Goal: Contribute content: Contribute content

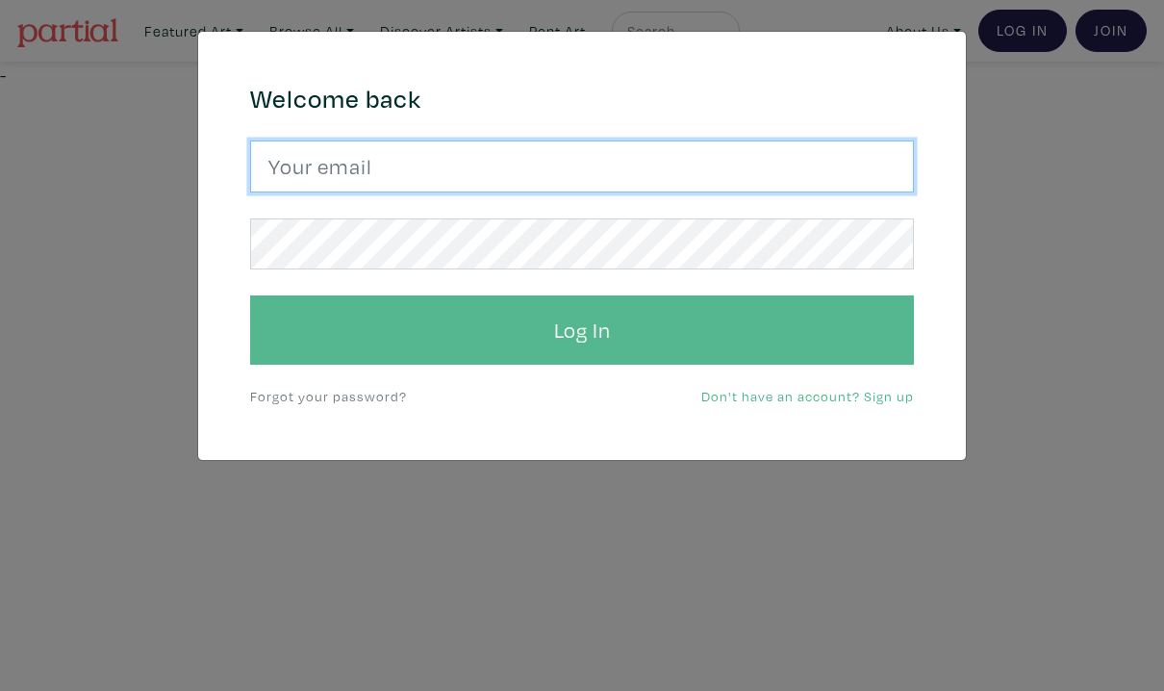
type input "arif.bahaduri@gmail.com"
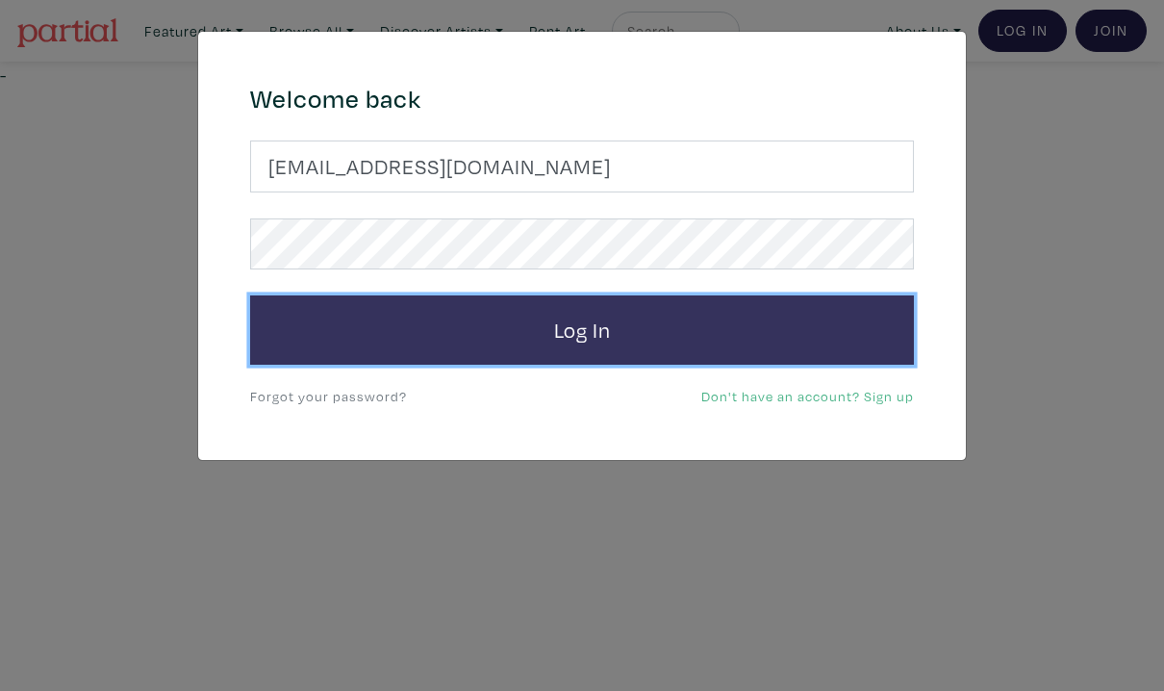
click at [492, 330] on button "Log In" at bounding box center [582, 329] width 664 height 69
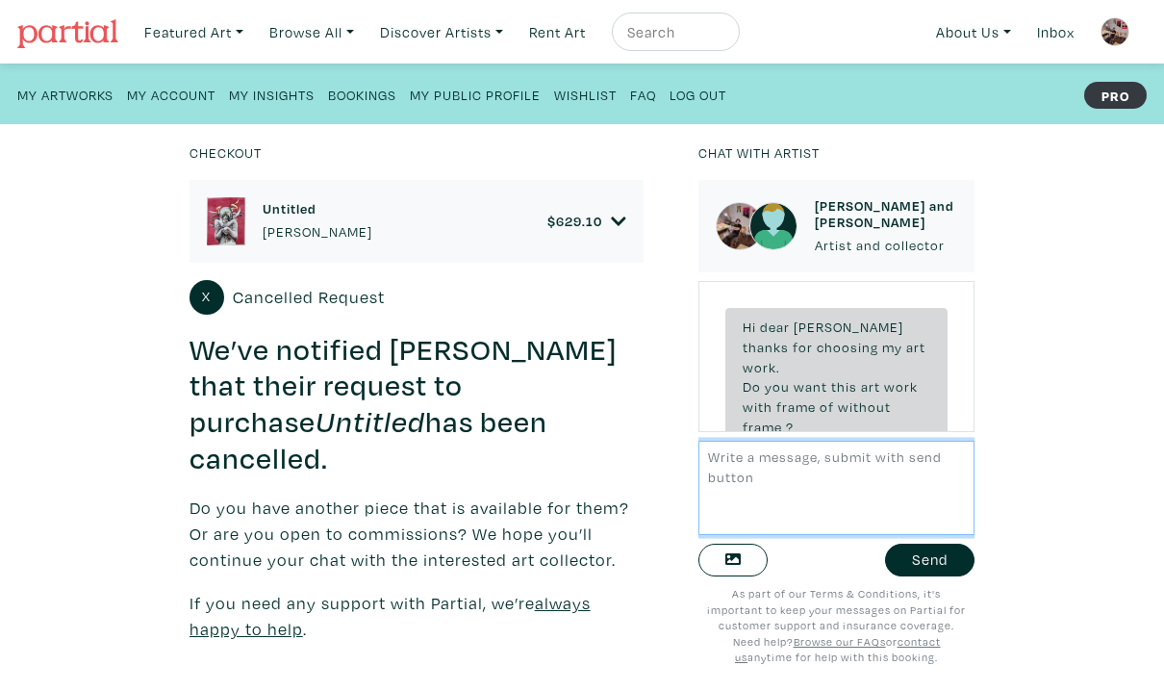
scroll to position [101, 0]
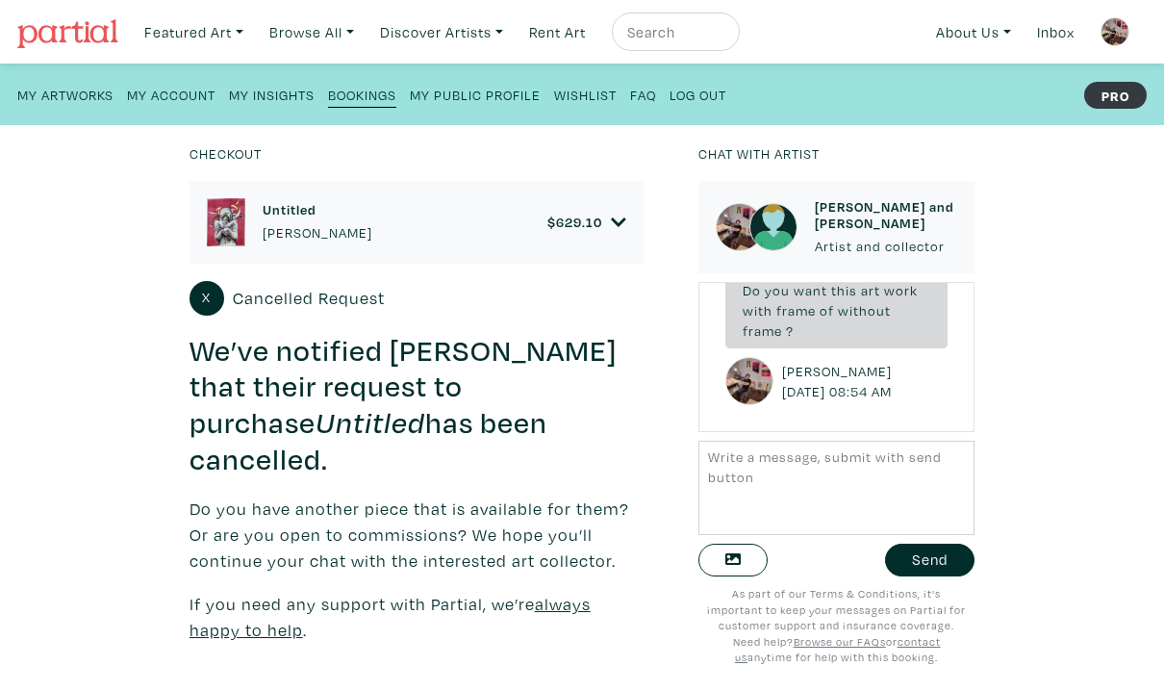
click at [1112, 89] on strong "PRO" at bounding box center [1115, 95] width 63 height 27
click at [1113, 102] on strong "PRO" at bounding box center [1115, 95] width 63 height 27
click at [286, 102] on small "My Insights" at bounding box center [272, 95] width 86 height 18
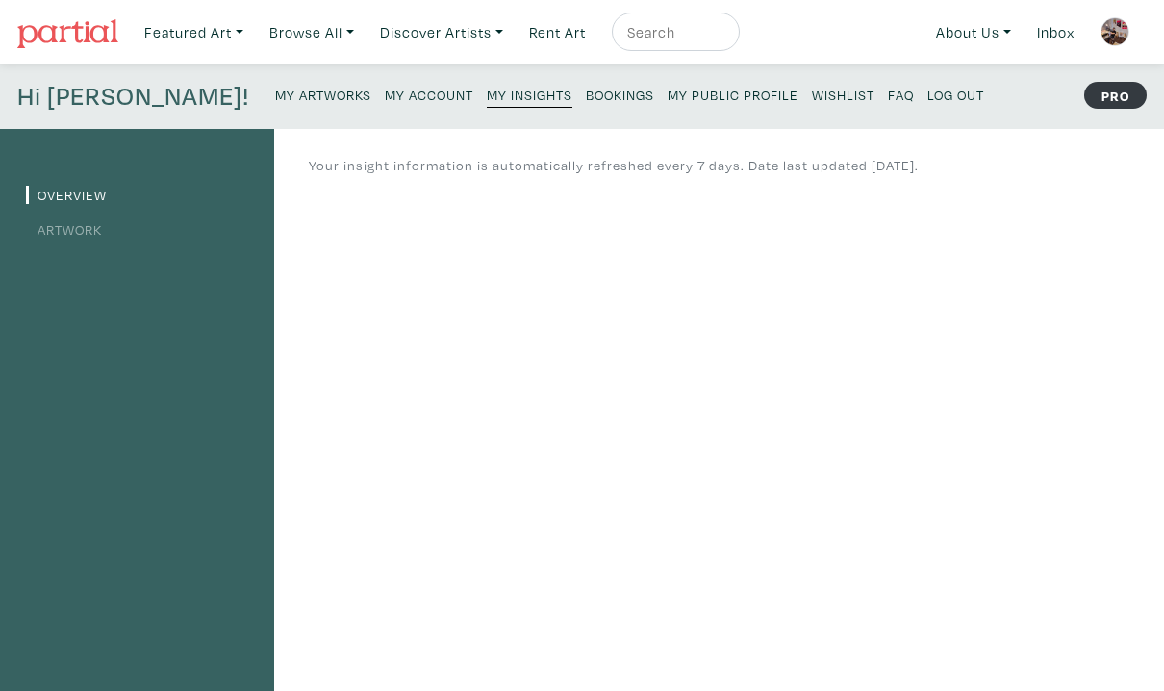
click at [275, 93] on small "My Artworks" at bounding box center [323, 95] width 96 height 18
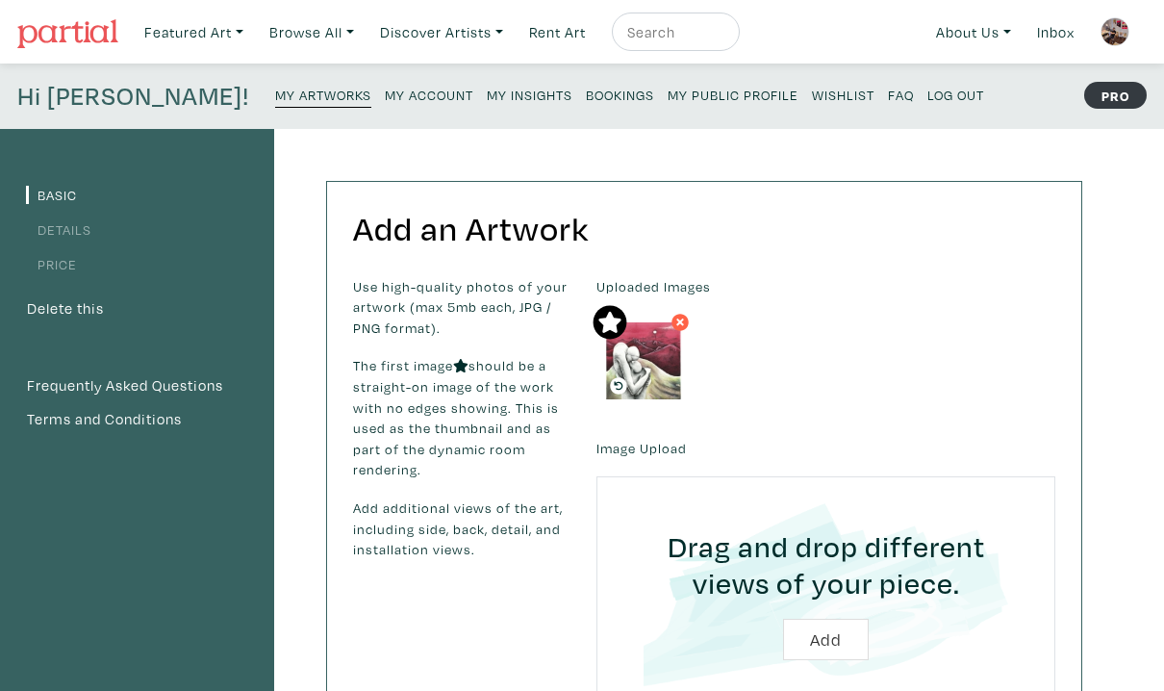
click at [875, 401] on div "Uploaded Images" at bounding box center [826, 342] width 488 height 133
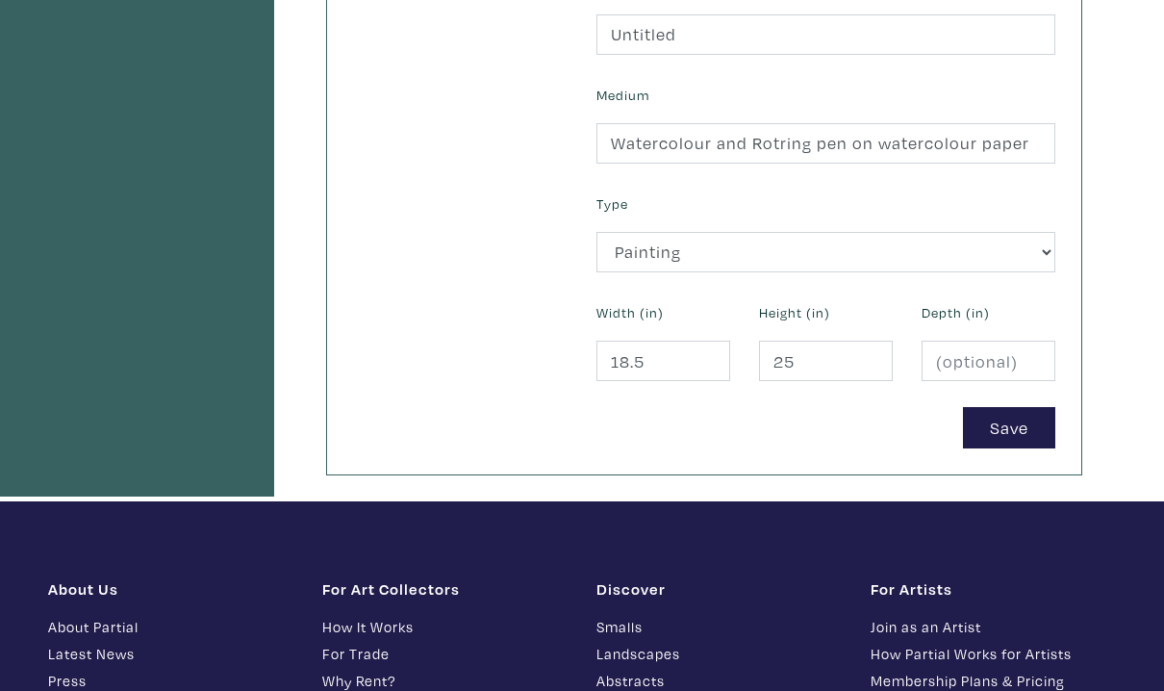
scroll to position [769, 0]
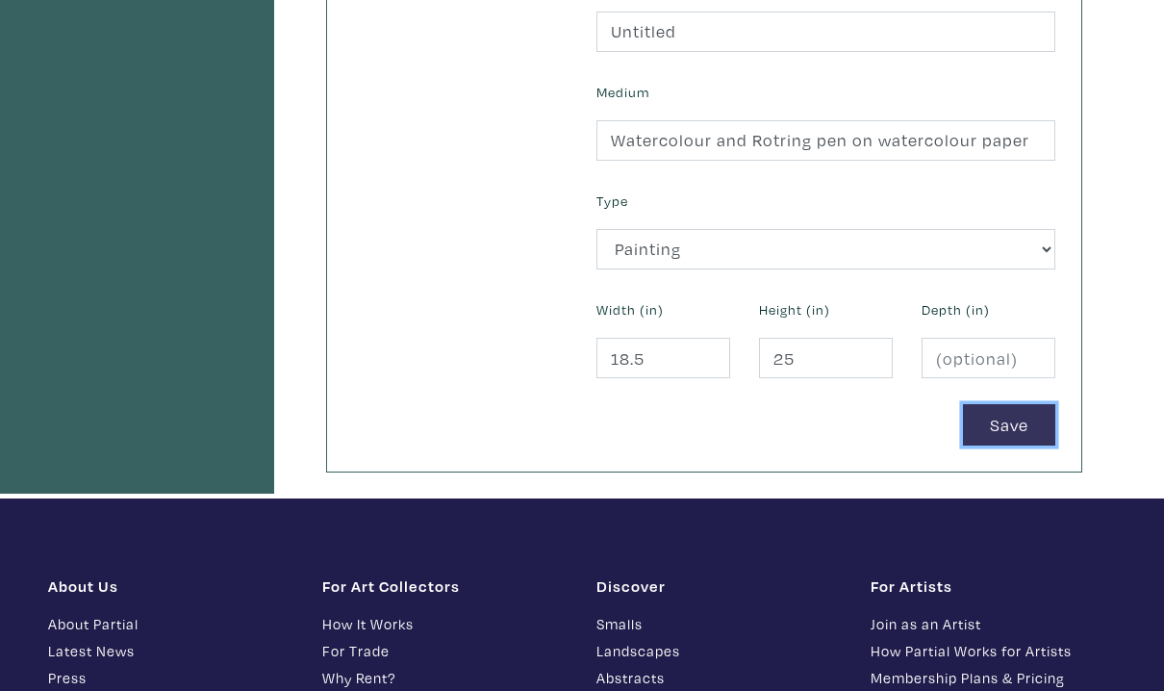
click at [1006, 430] on button "Save" at bounding box center [1009, 424] width 92 height 41
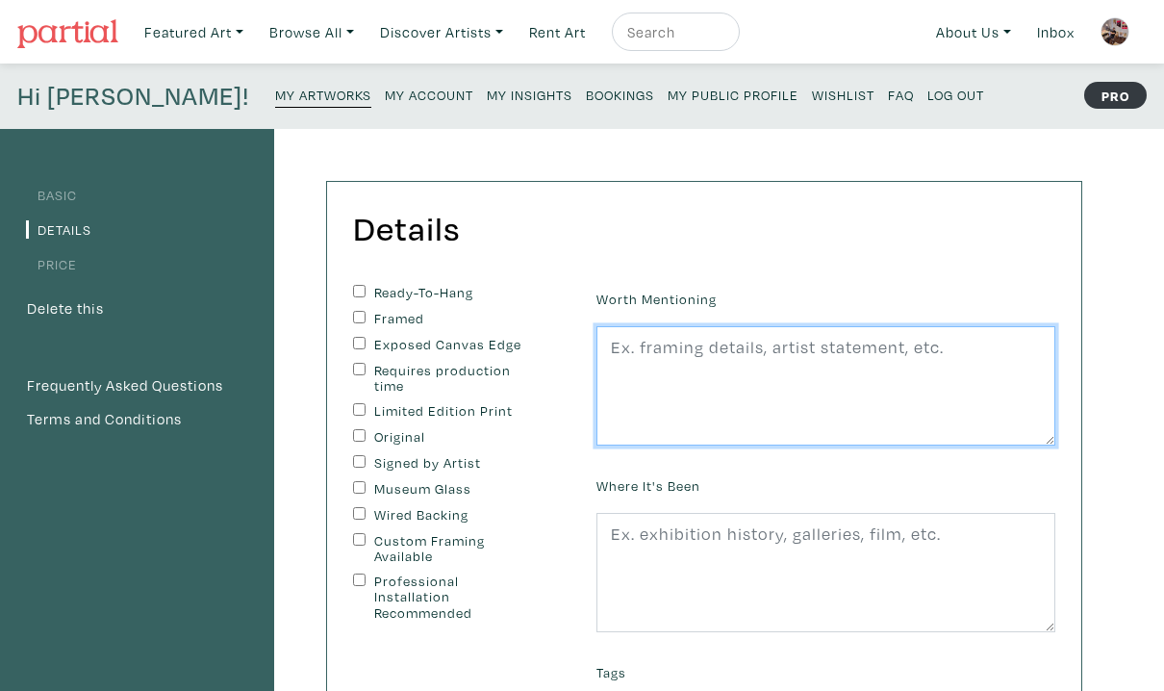
click at [683, 368] on textarea at bounding box center [825, 385] width 459 height 119
type textarea "i"
type textarea "I"
type textarea "no fram"
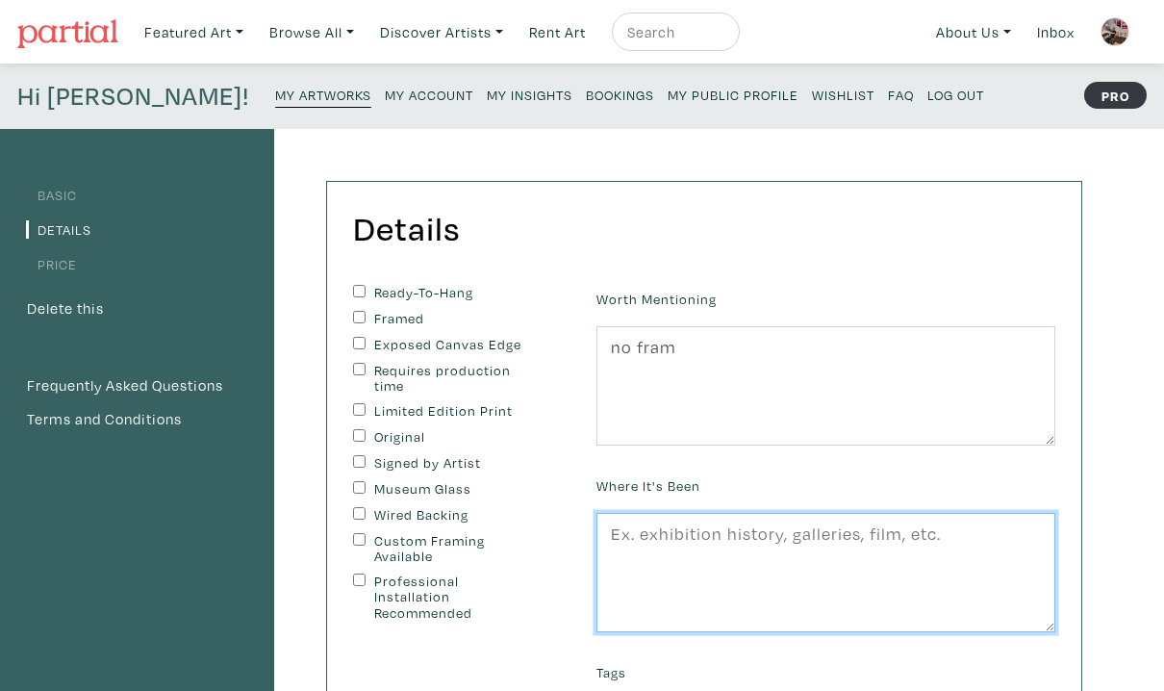
click at [643, 548] on textarea at bounding box center [825, 572] width 459 height 119
type textarea "I"
type textarea "i"
type textarea "In 3 4 exhibition in Canada and USA"
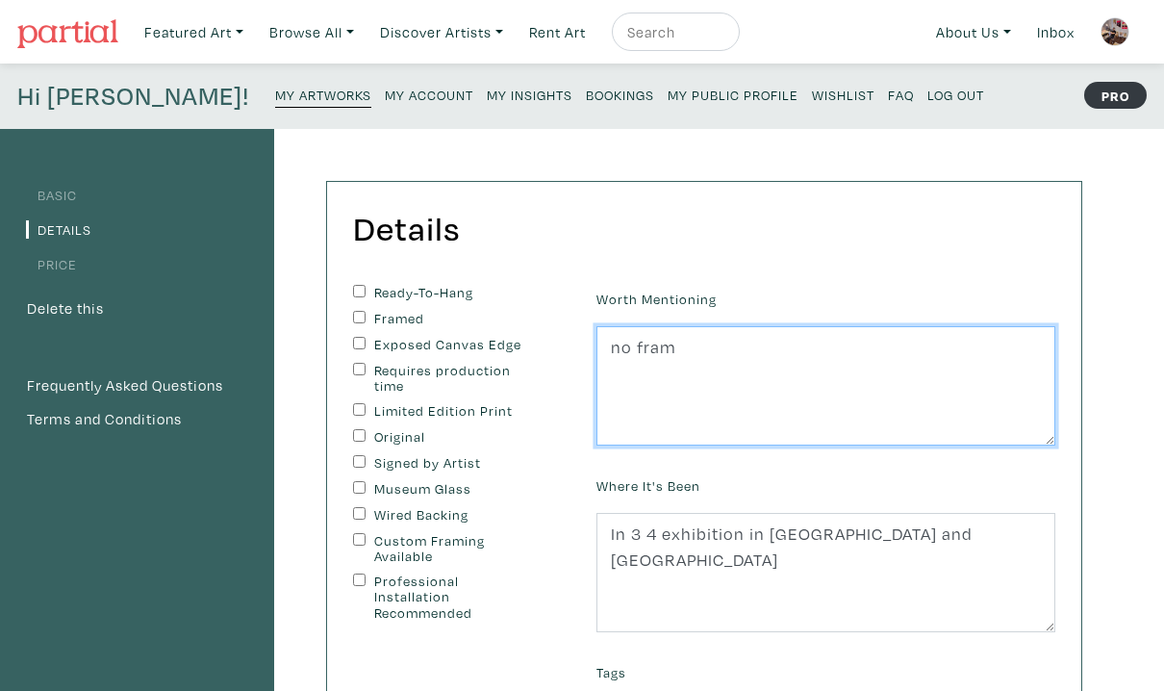
click at [694, 357] on textarea "no fram" at bounding box center [825, 385] width 459 height 119
type textarea "n"
click at [671, 379] on textarea at bounding box center [825, 385] width 459 height 119
type textarea "no fram"
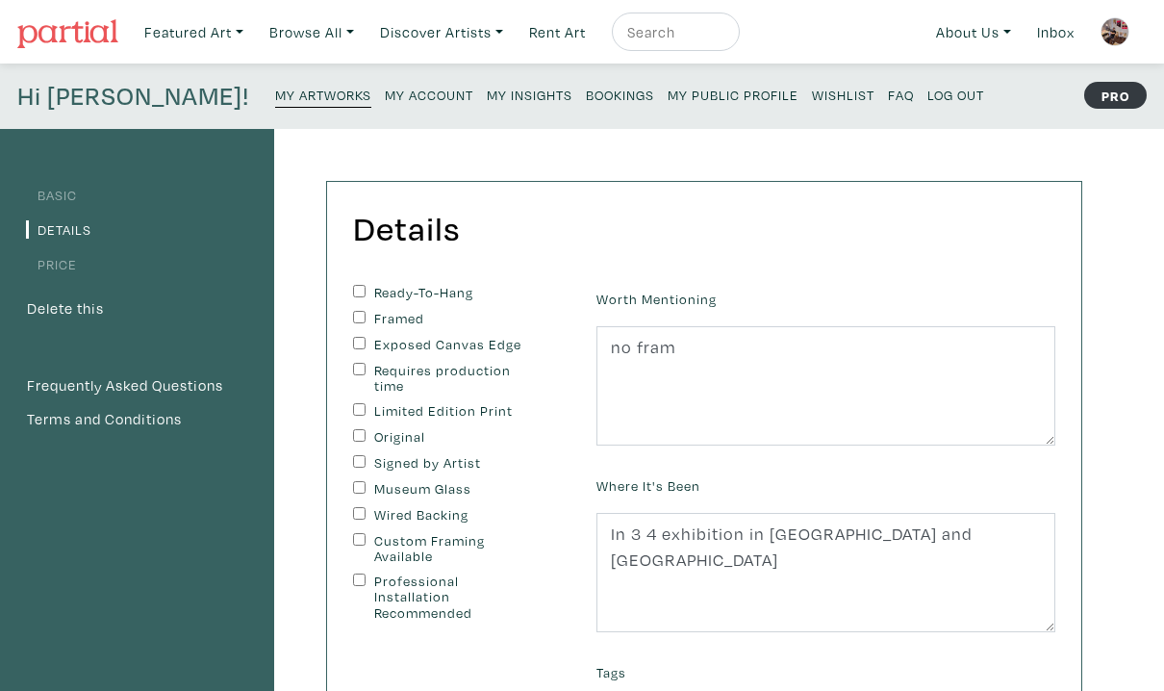
click at [564, 616] on div "Ready-To-Hang Framed Exposed Canvas Edge Requires production time Limited Editi…" at bounding box center [460, 580] width 243 height 591
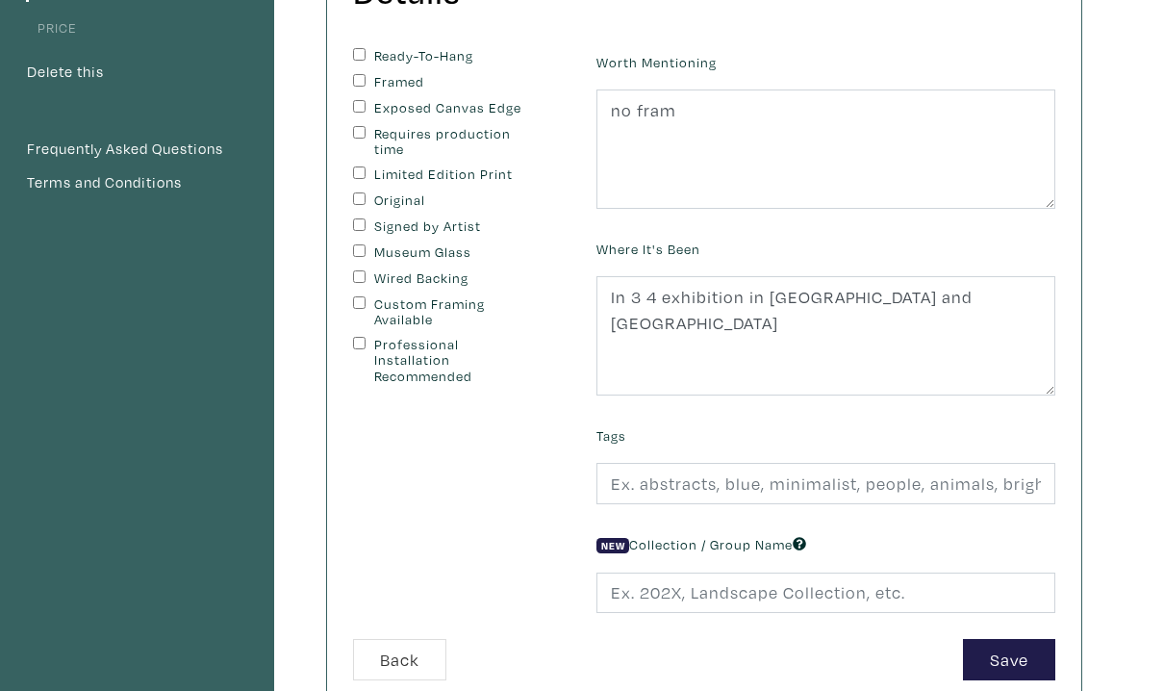
scroll to position [308, 0]
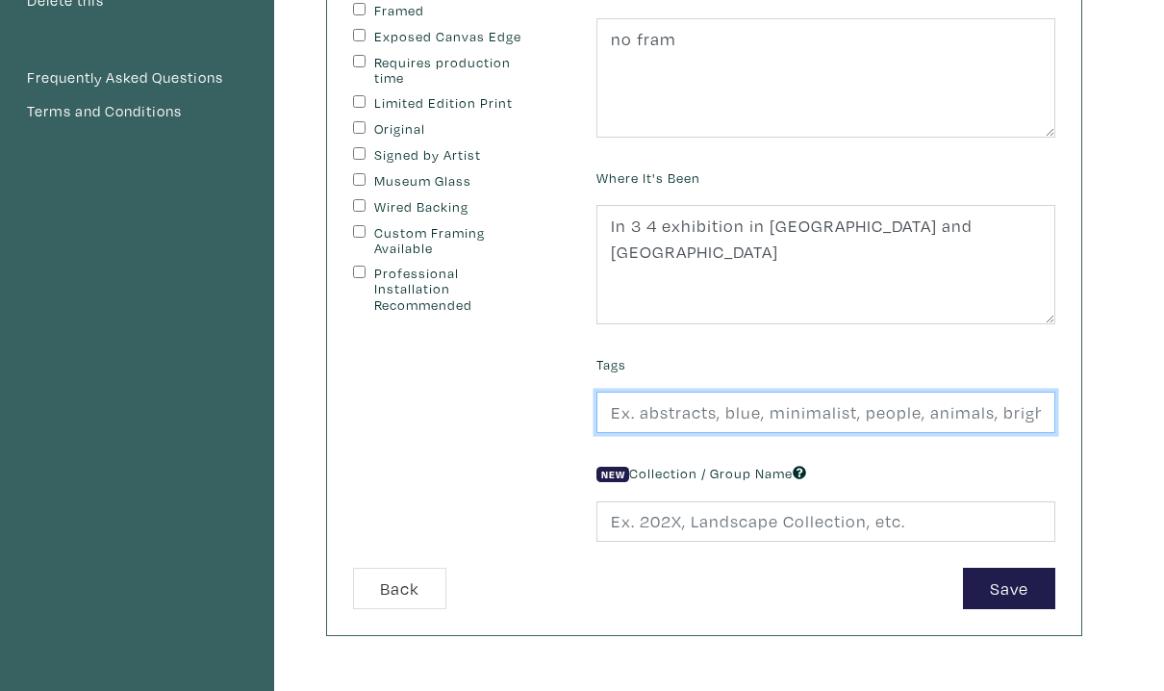
click at [680, 420] on input "text" at bounding box center [825, 411] width 459 height 41
type input "#"
click at [654, 414] on input "text" at bounding box center [825, 411] width 459 height 41
type input "c"
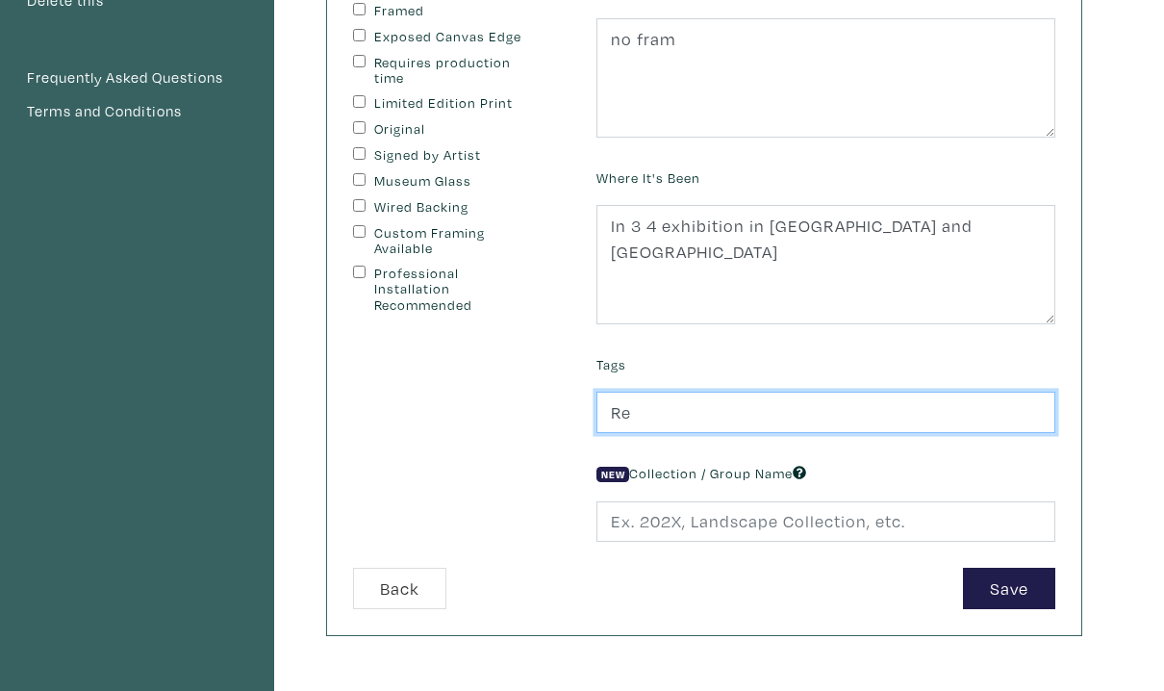
type input "R"
click at [906, 413] on input "#Red #minimalist #watercolor #rutringpen" at bounding box center [825, 411] width 459 height 41
click at [906, 417] on input "#Red #minimalist #watercolor #rutringpen" at bounding box center [825, 411] width 459 height 41
click at [913, 408] on input "#Red #minimalist #watercolor #rutringpen" at bounding box center [825, 411] width 459 height 41
click at [909, 417] on input "#Red #minimalist #watercolor #rutringpen" at bounding box center [825, 411] width 459 height 41
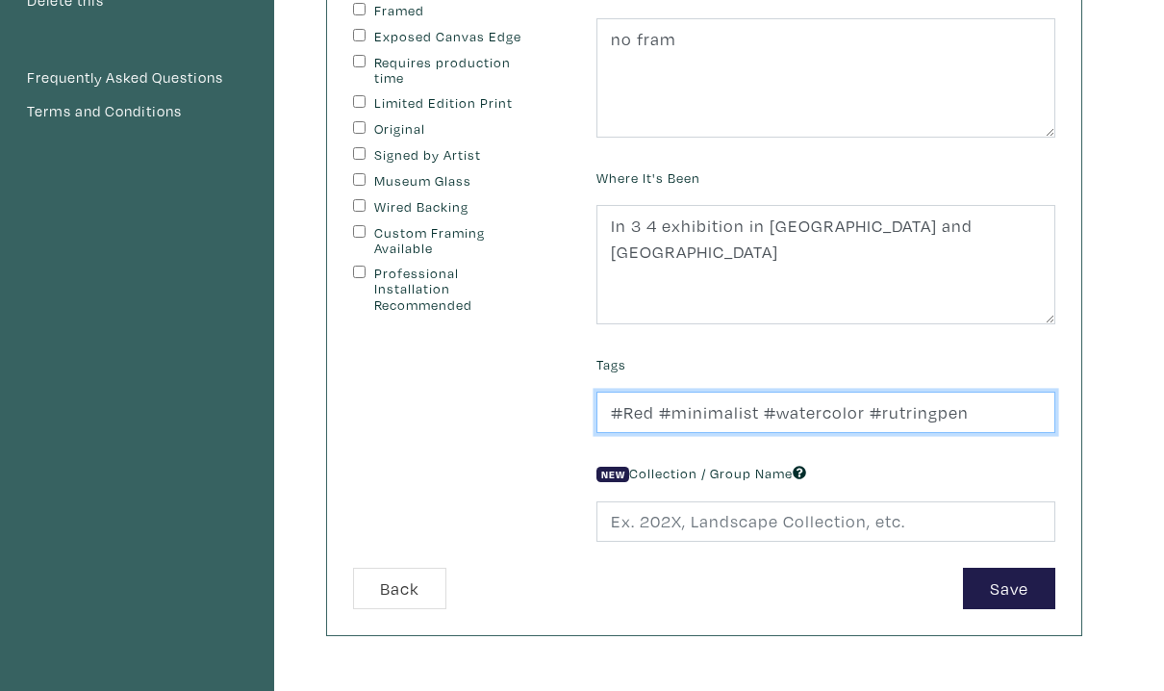
click at [909, 417] on input "#Red #minimalist #watercolor #rutringpen" at bounding box center [825, 411] width 459 height 41
click at [978, 419] on input "#Red #minimalist #watercolor #rutringpen" at bounding box center [825, 411] width 459 height 41
type input "#Red #minimalist #watercolor #rutringpen"
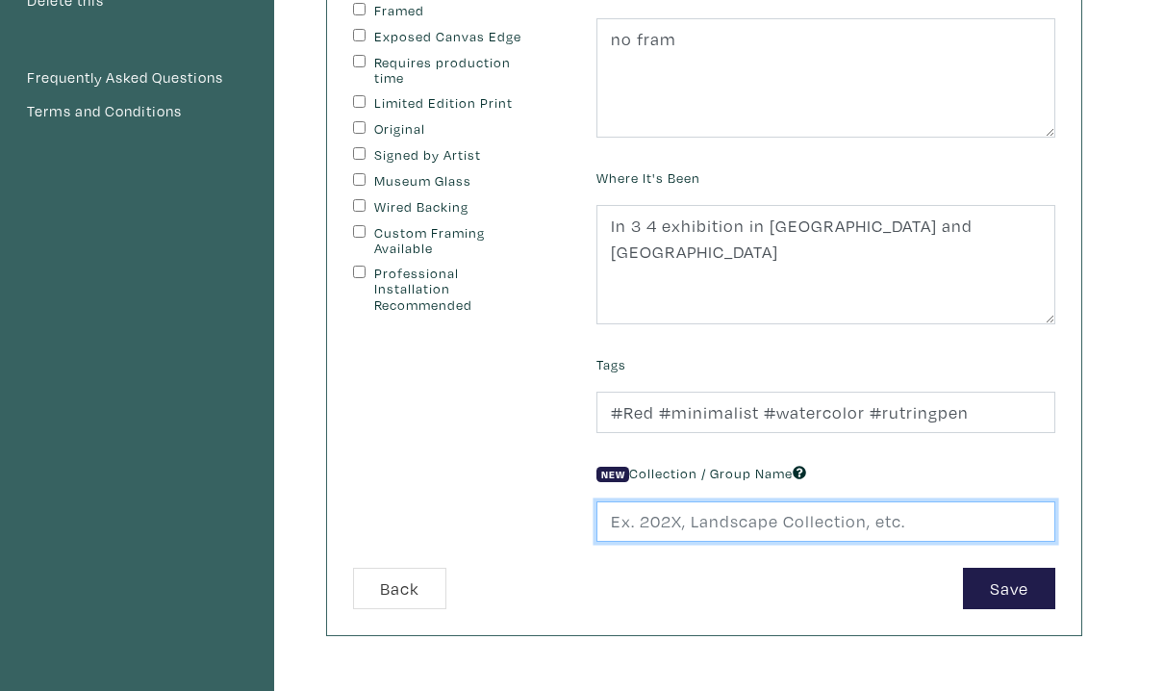
click at [750, 526] on input "text" at bounding box center [825, 521] width 459 height 41
type input "untitled"
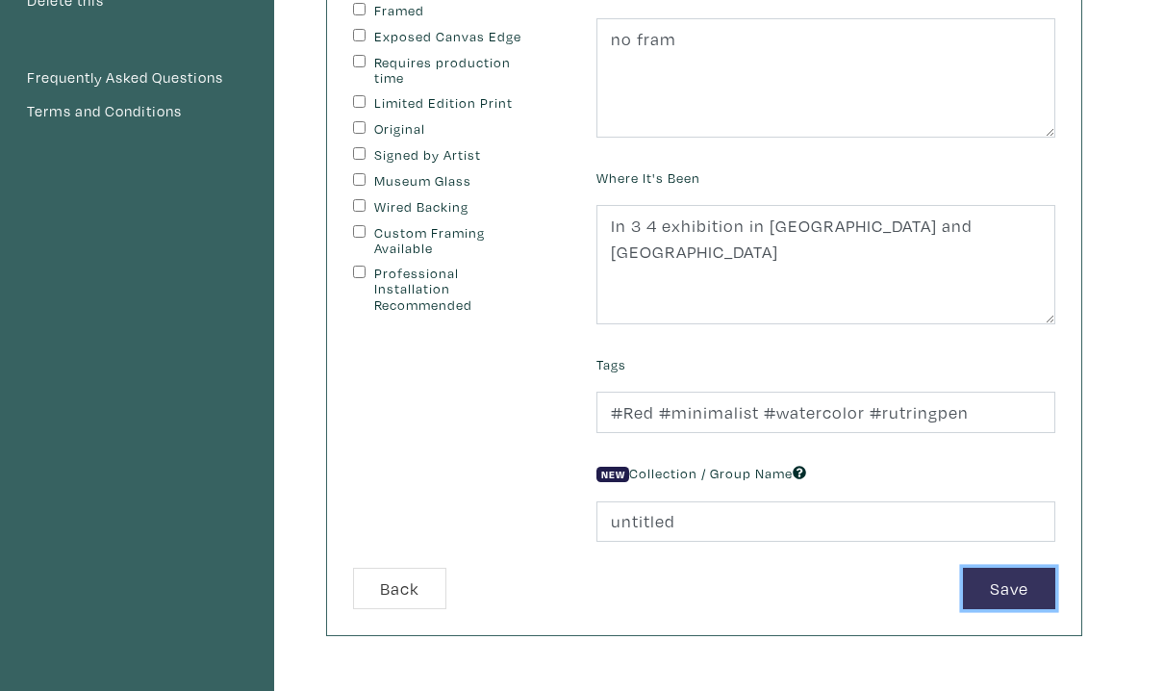
click at [1032, 597] on button "Save" at bounding box center [1009, 587] width 92 height 41
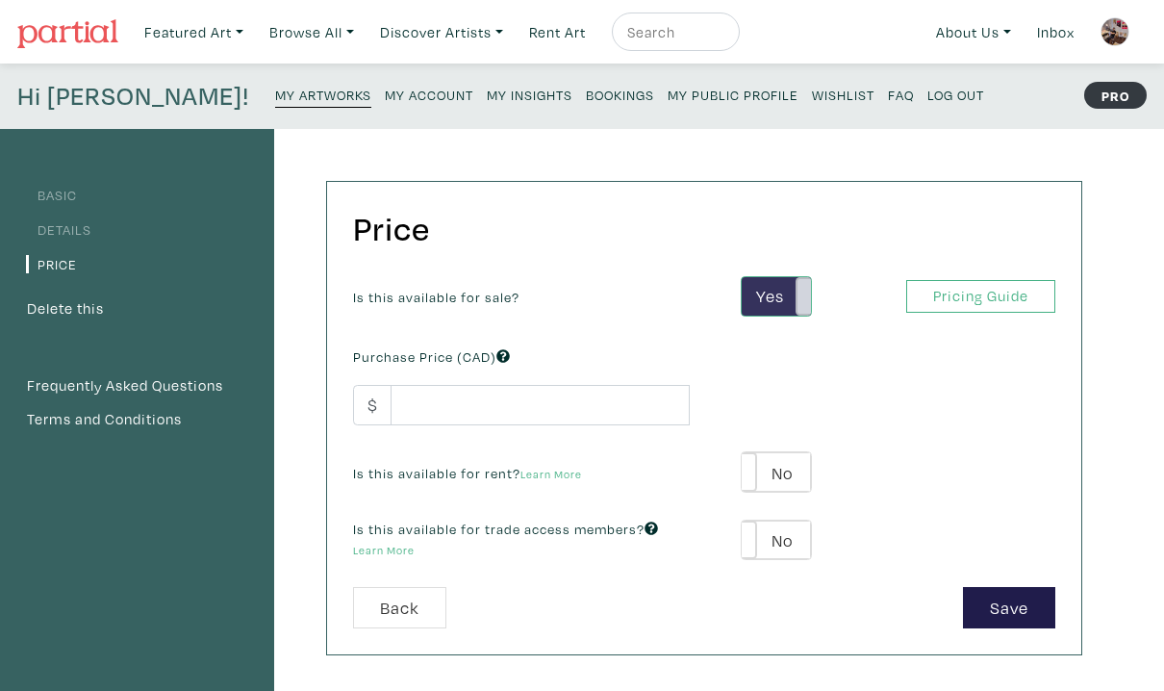
click at [804, 303] on span at bounding box center [810, 296] width 30 height 39
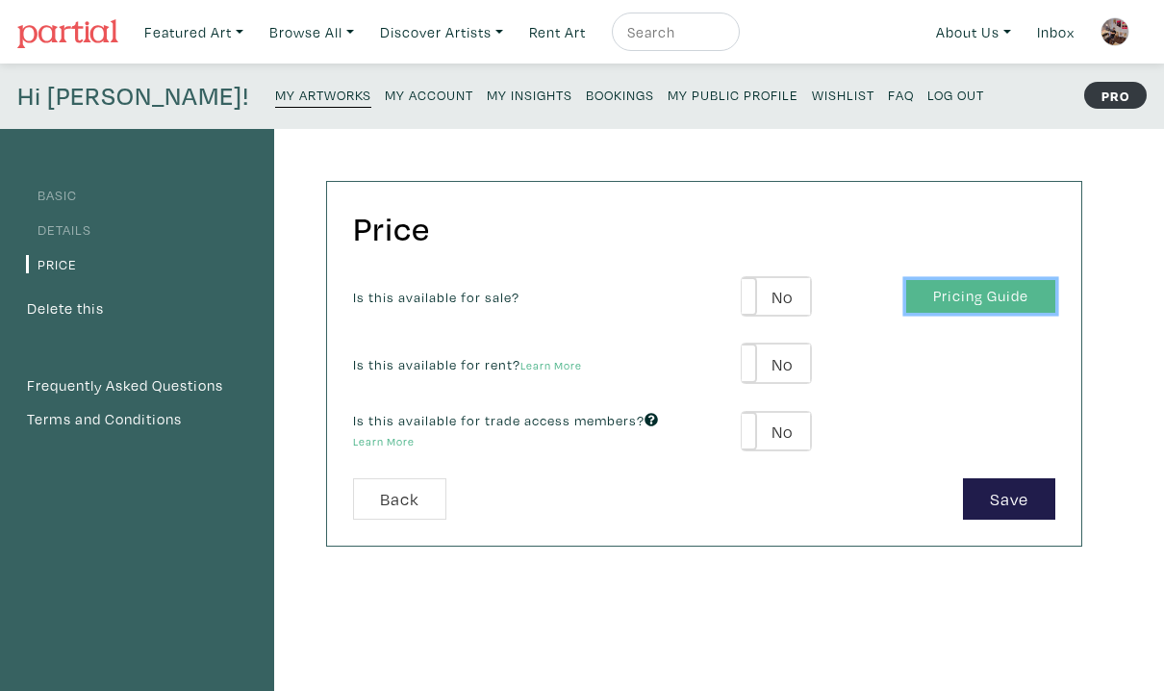
click at [997, 299] on link "Pricing Guide" at bounding box center [980, 297] width 149 height 34
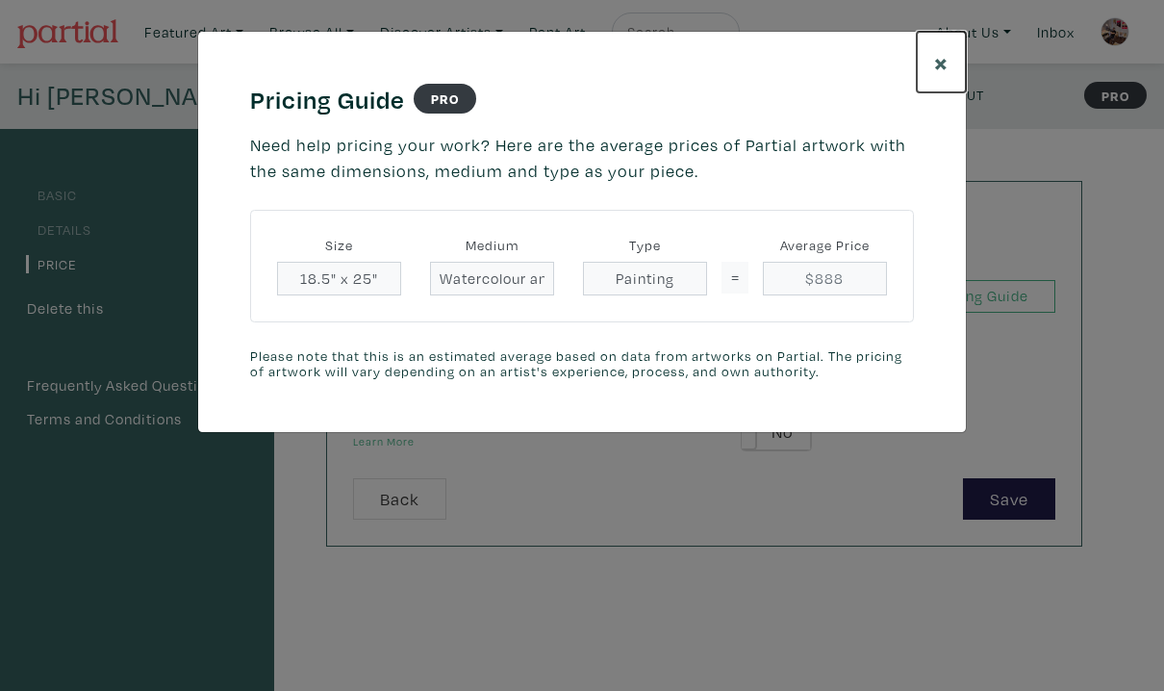
click at [944, 65] on span "×" at bounding box center [941, 62] width 14 height 34
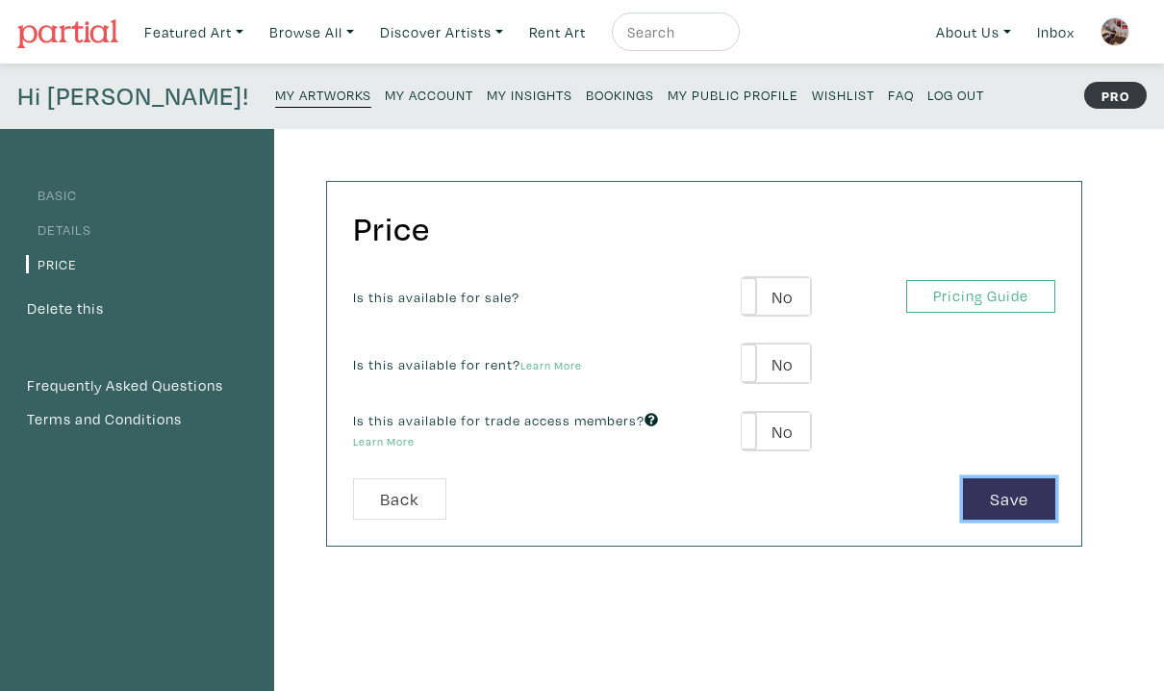
click at [994, 497] on button "Save" at bounding box center [1009, 498] width 92 height 41
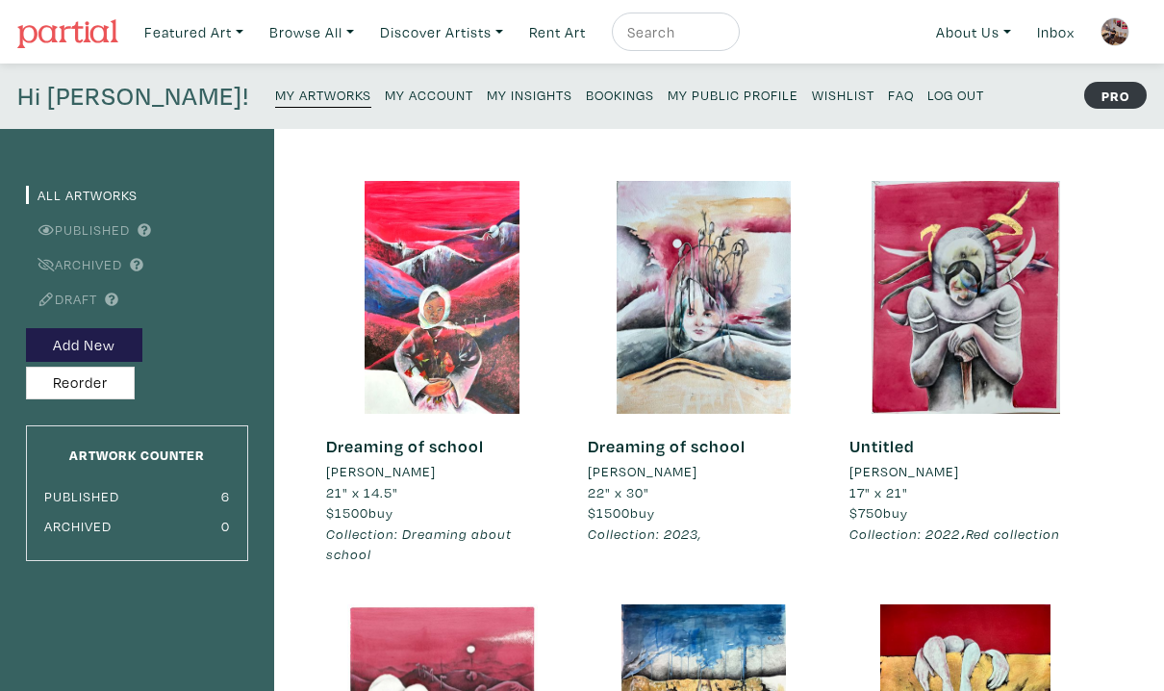
click at [1106, 422] on div "All Artworks Published Archived Draft Add New Reorder Artwork Counter Published…" at bounding box center [582, 651] width 1164 height 1044
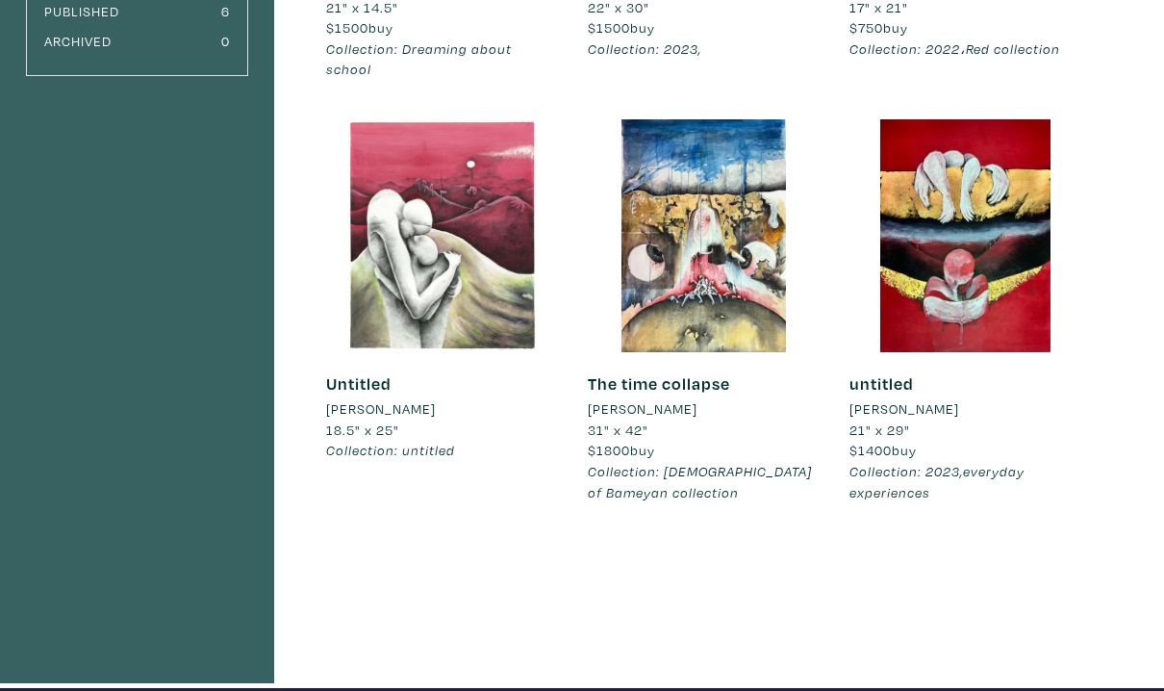
scroll to position [500, 0]
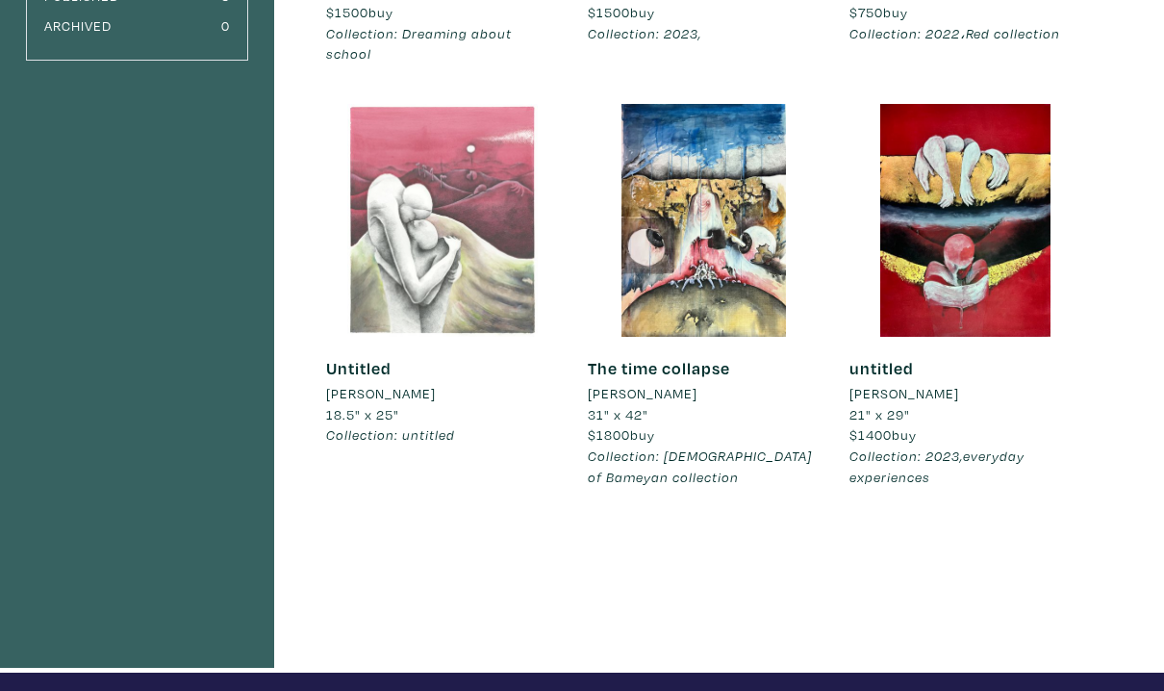
click at [457, 197] on div at bounding box center [442, 220] width 233 height 233
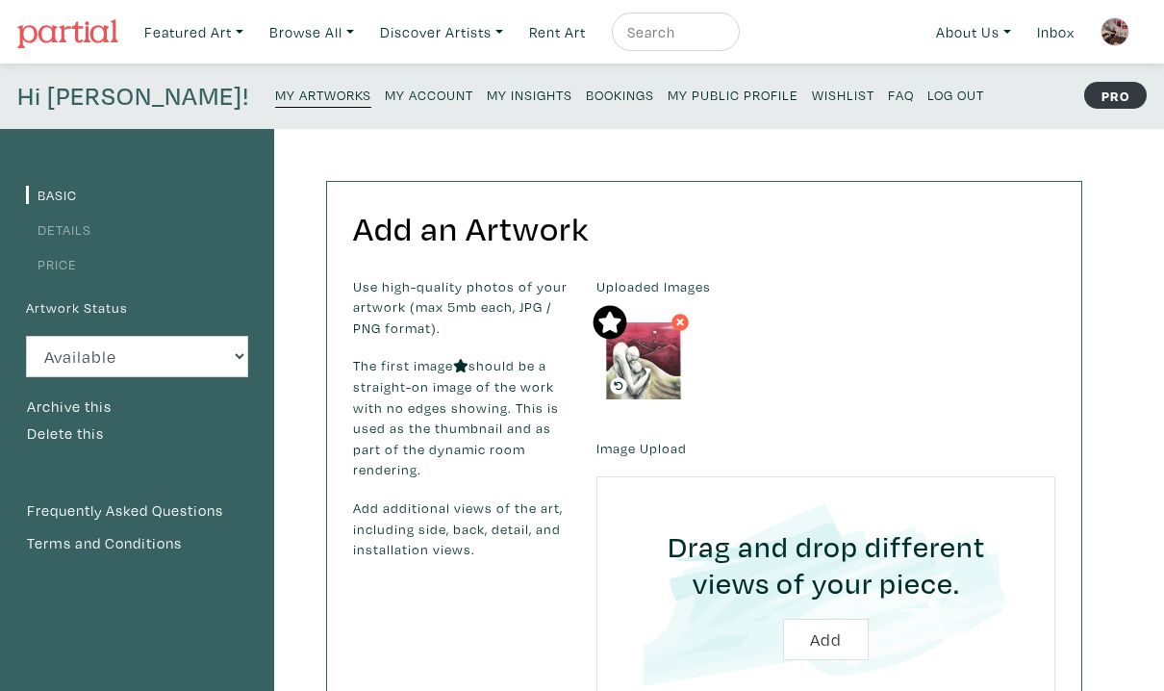
click at [655, 353] on img at bounding box center [643, 360] width 77 height 77
click at [385, 99] on small "My Account" at bounding box center [429, 95] width 88 height 18
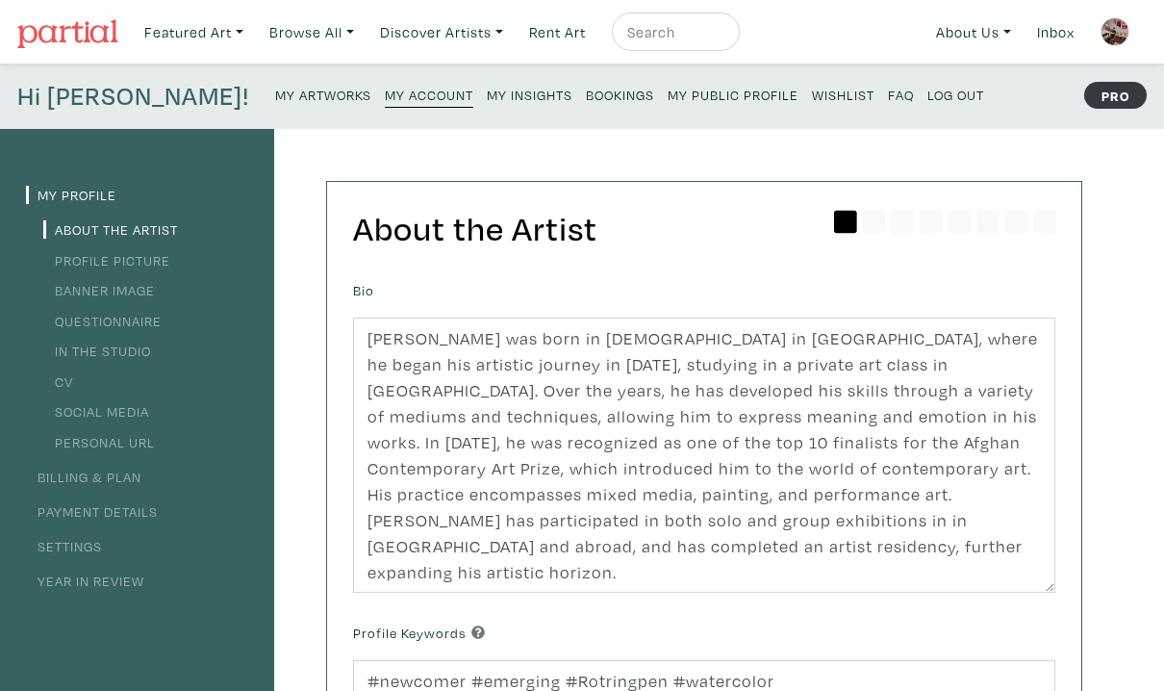
click at [275, 97] on small "My Artworks" at bounding box center [323, 95] width 96 height 18
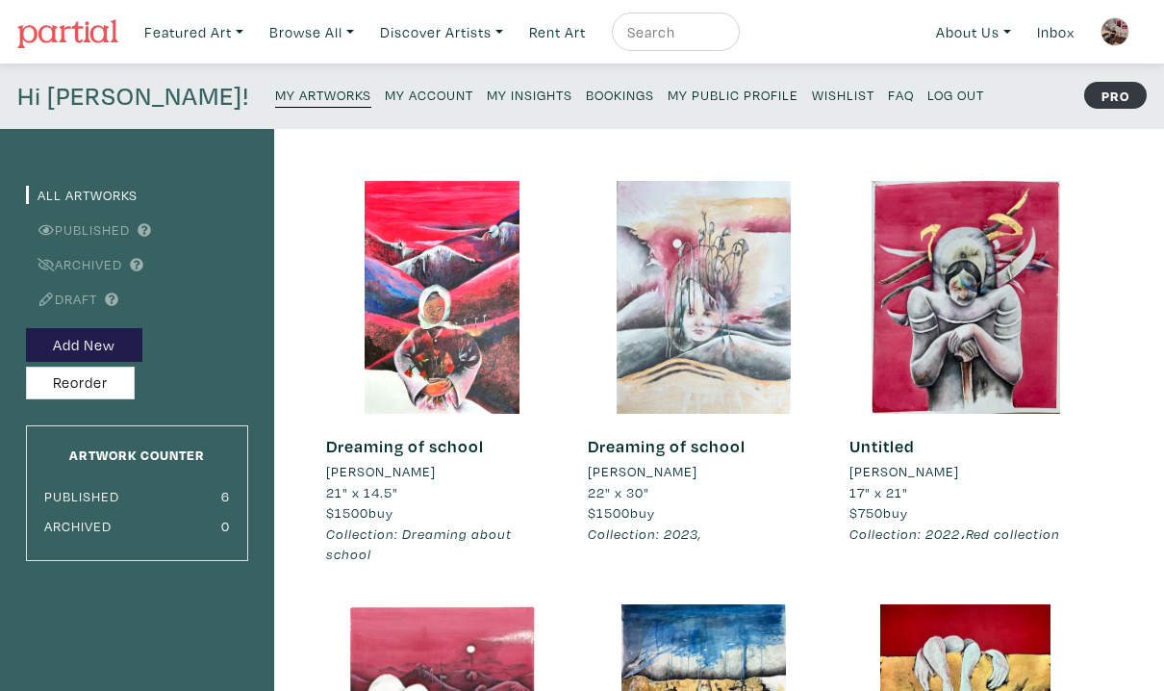
click at [740, 252] on div at bounding box center [704, 297] width 233 height 233
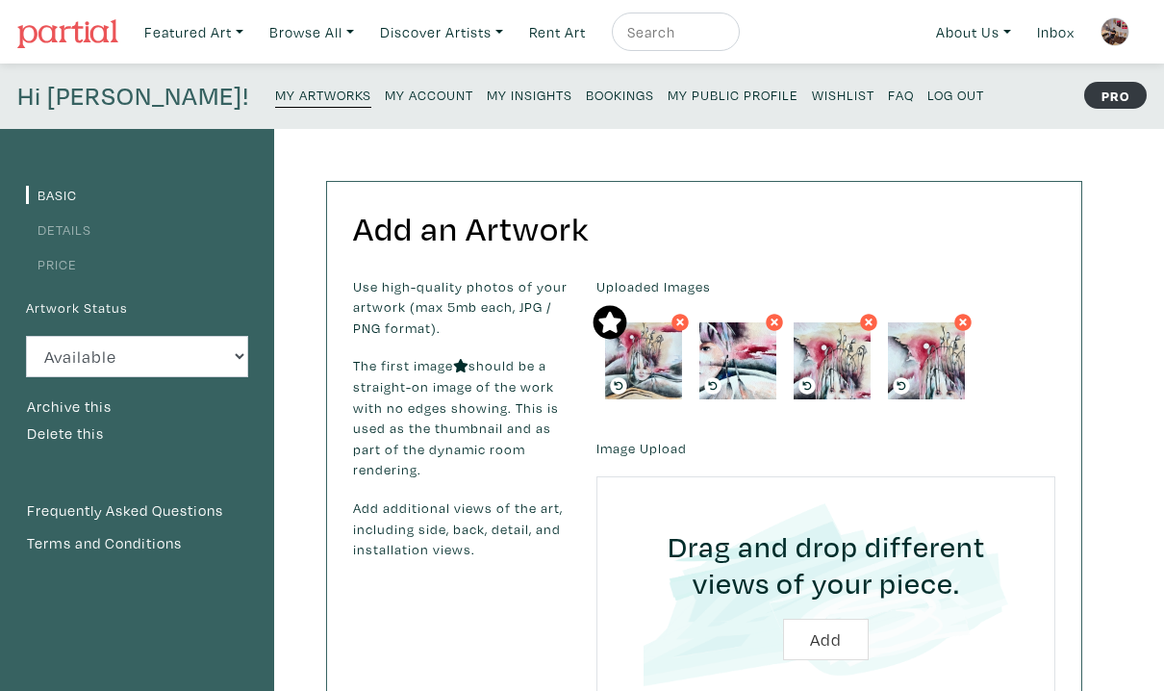
click at [275, 95] on small "My Artworks" at bounding box center [323, 95] width 96 height 18
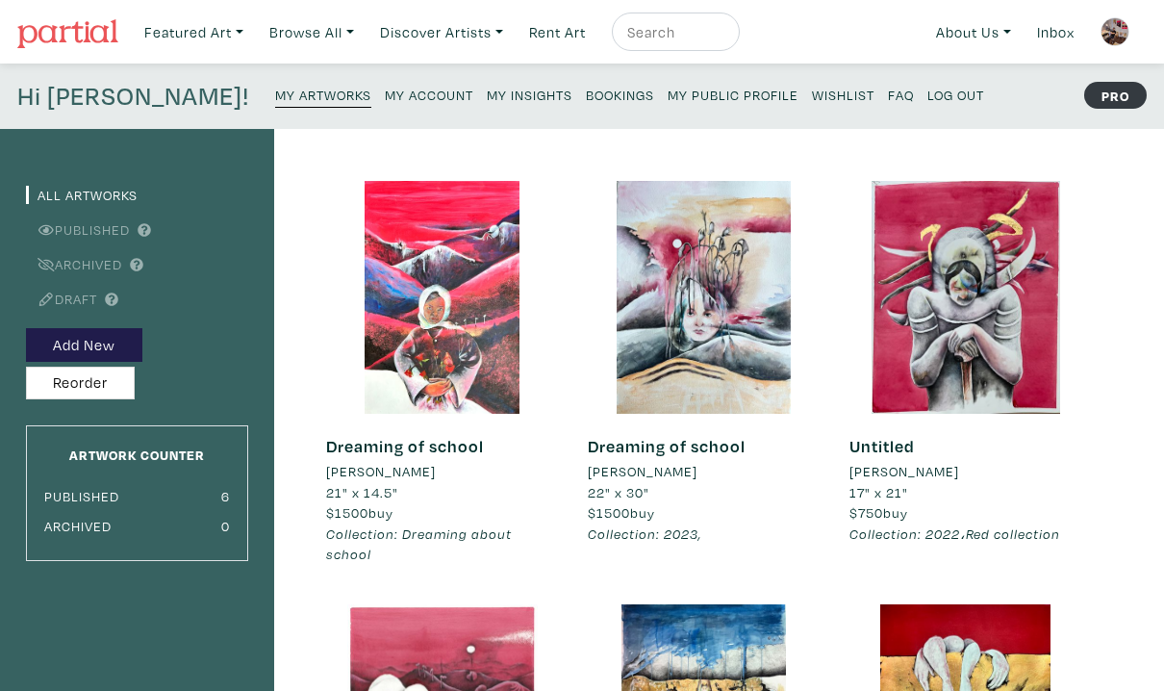
click at [1112, 449] on div "All Artworks Published Archived Draft Add New Reorder Artwork Counter Published…" at bounding box center [582, 651] width 1164 height 1044
click at [1112, 462] on div "All Artworks Published Archived Draft Add New Reorder Artwork Counter Published…" at bounding box center [582, 651] width 1164 height 1044
click at [1121, 376] on div "All Artworks Published Archived Draft Add New Reorder Artwork Counter Published…" at bounding box center [582, 651] width 1164 height 1044
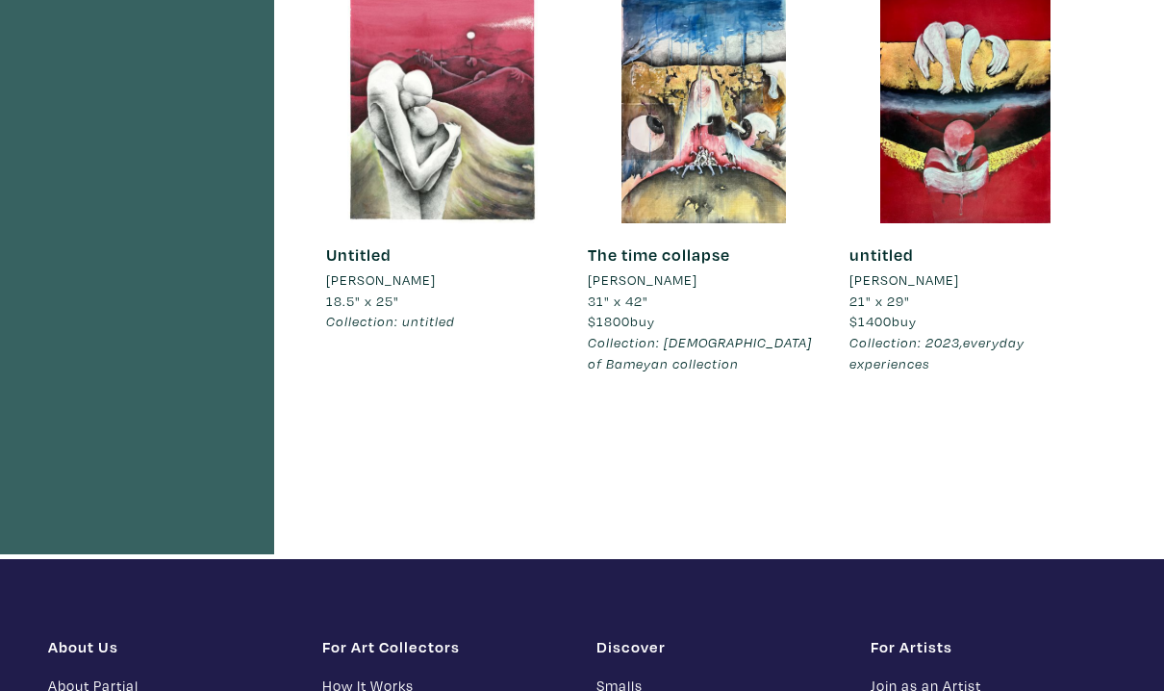
scroll to position [616, 0]
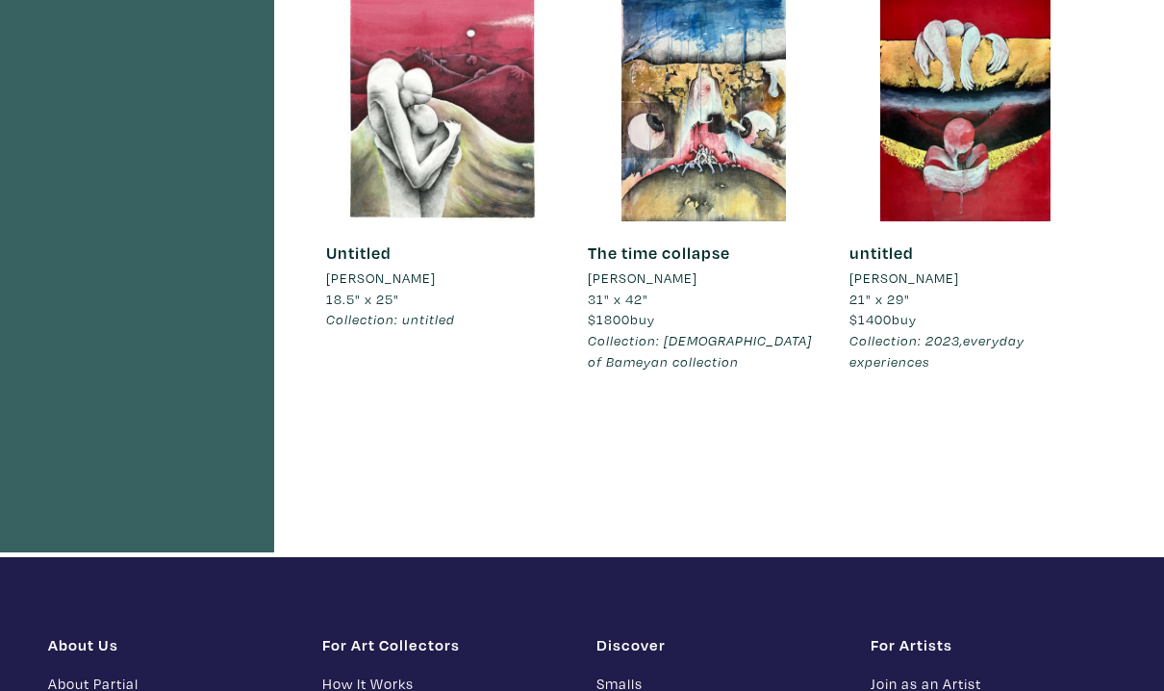
click at [1105, 338] on div "All Artworks Published Archived Draft Add New Reorder Artwork Counter Published…" at bounding box center [582, 35] width 1164 height 1044
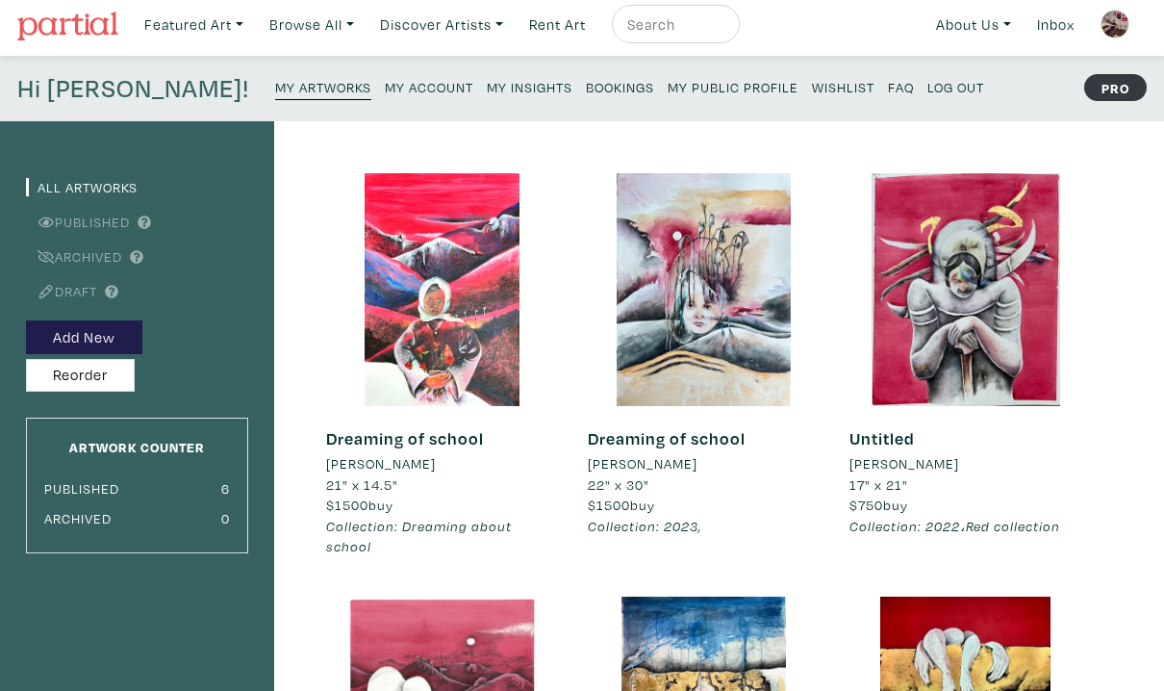
scroll to position [0, 0]
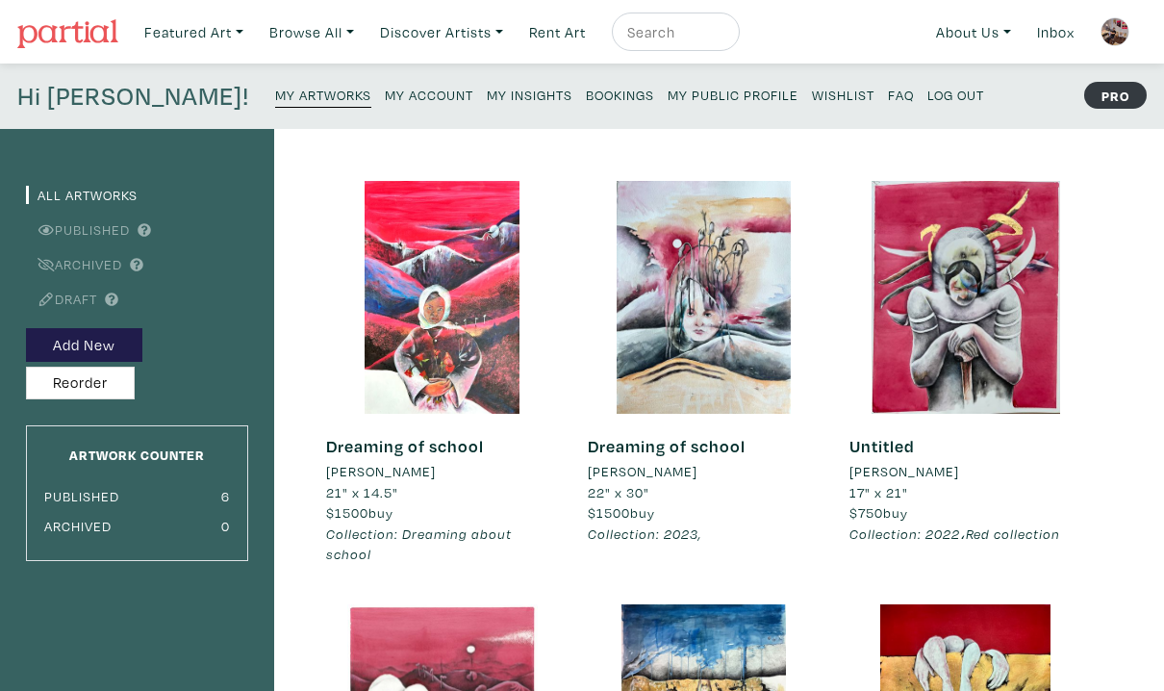
click at [275, 95] on small "My Artworks" at bounding box center [323, 95] width 96 height 18
click at [1101, 451] on div "All Artworks Published Archived Draft Add New Reorder Artwork Counter Published…" at bounding box center [582, 651] width 1164 height 1044
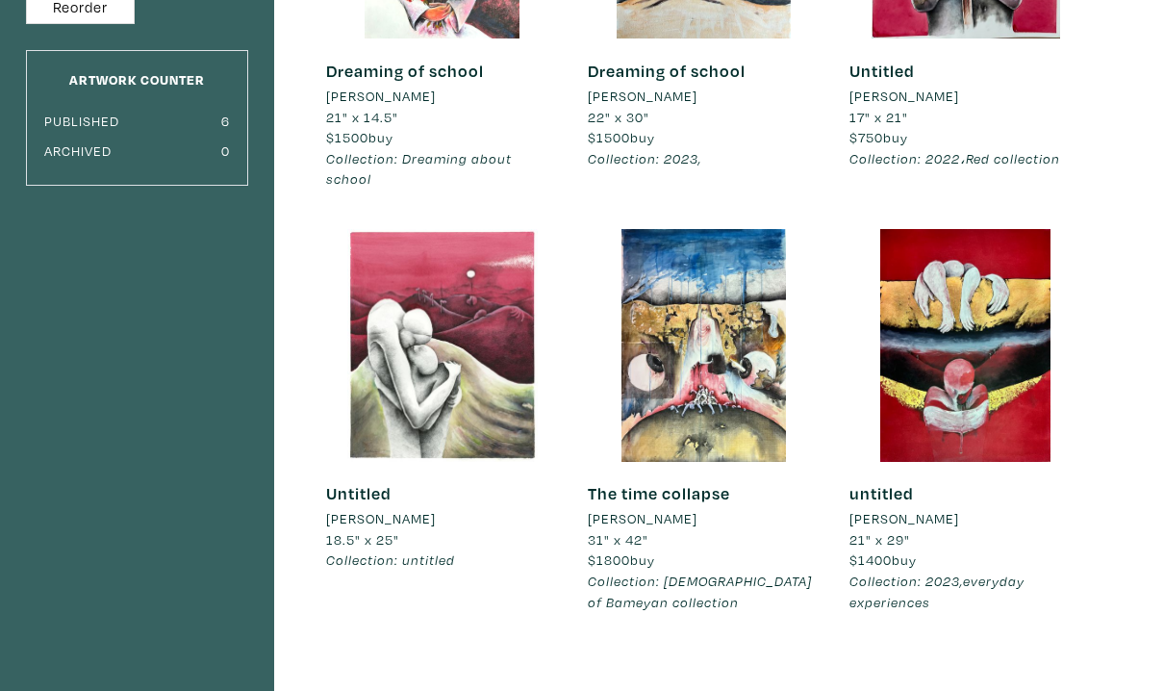
scroll to position [346, 0]
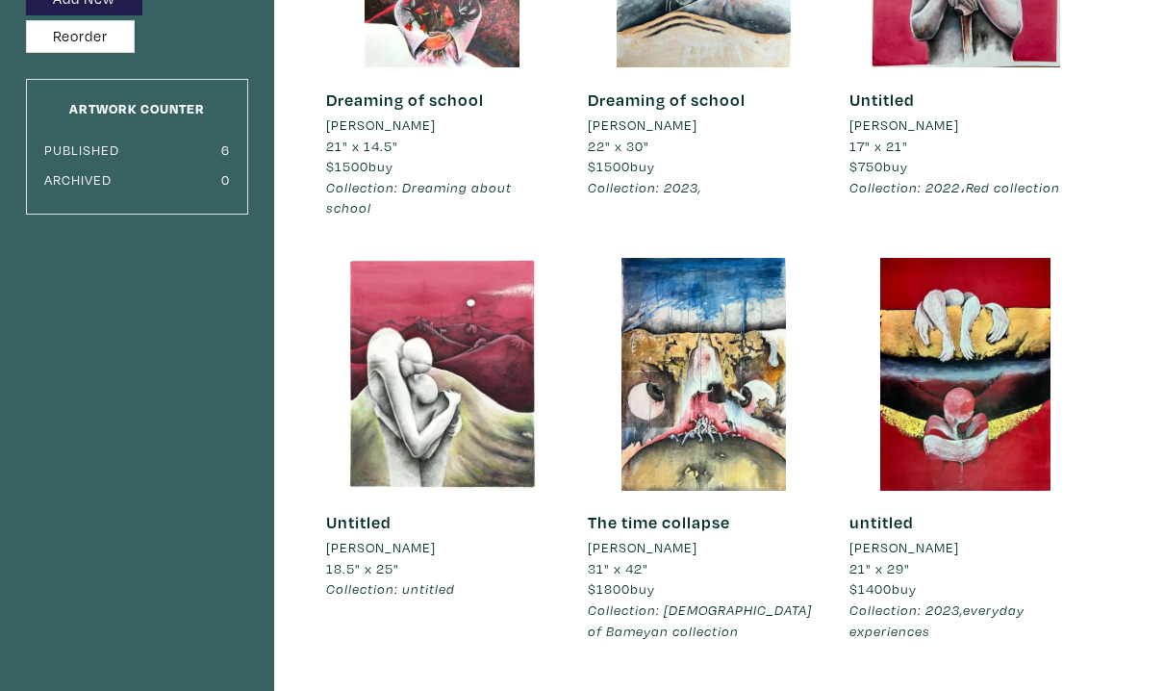
click at [1101, 451] on div "All Artworks Published Archived Draft Add New Reorder Artwork Counter Published…" at bounding box center [582, 305] width 1164 height 1044
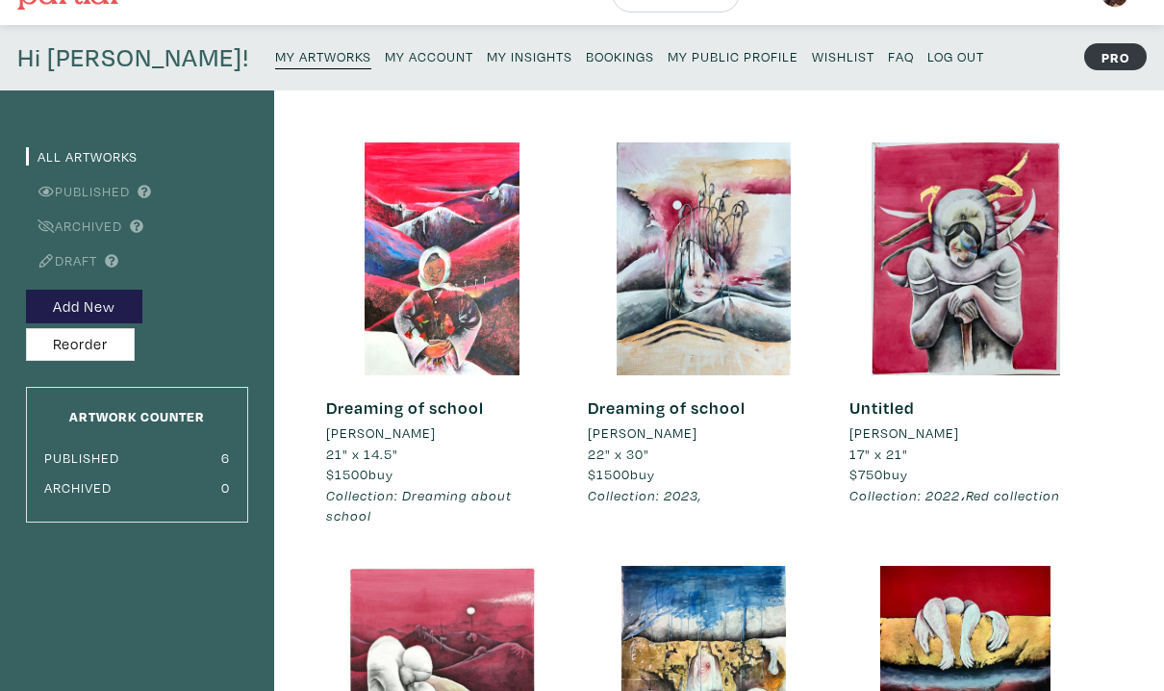
scroll to position [77, 0]
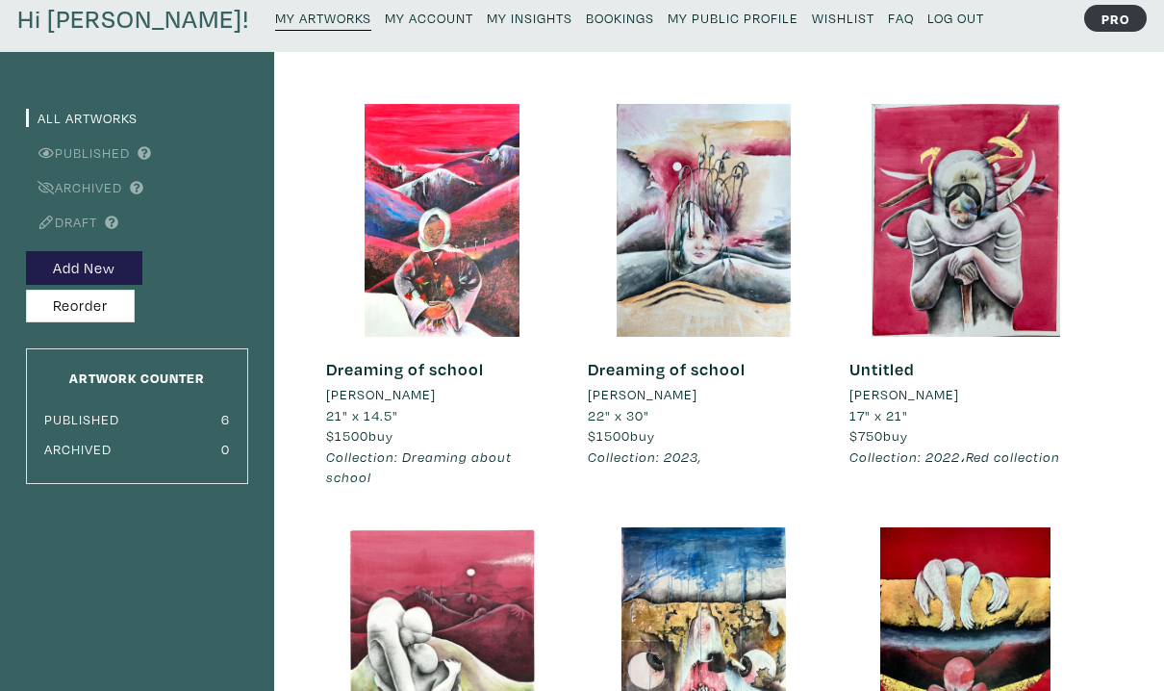
click at [1095, 458] on div "Untitled [PERSON_NAME] 17" x 21" $750 buy Collection: 2022،Red collection #gold…" at bounding box center [966, 315] width 262 height 422
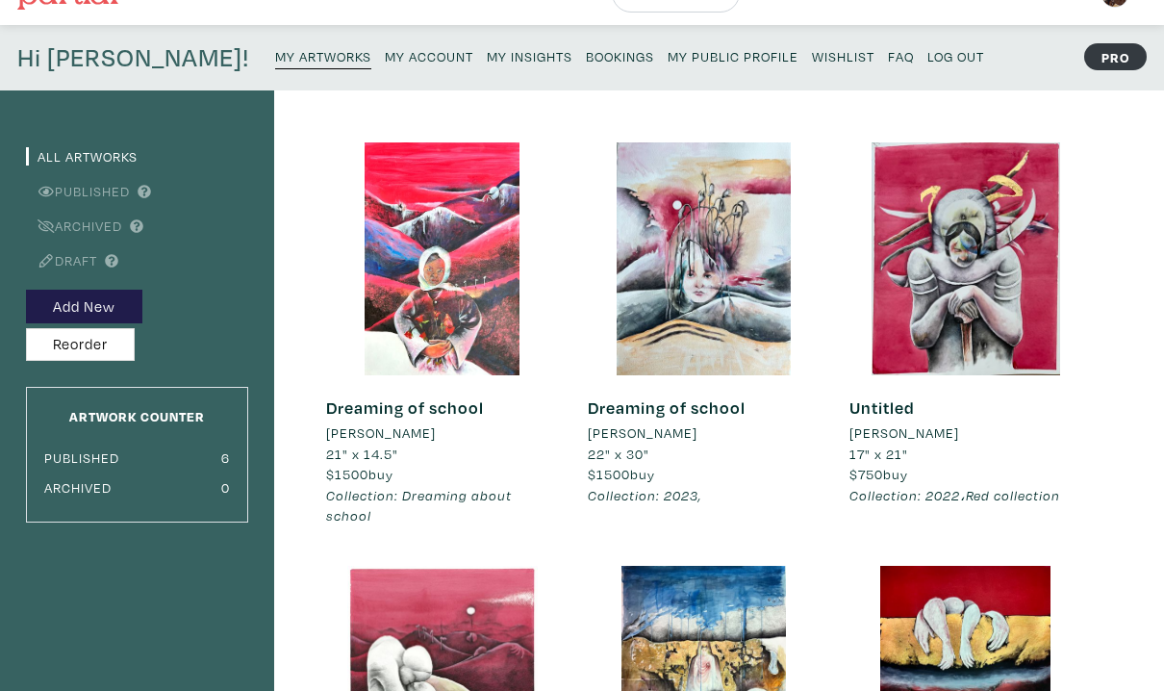
scroll to position [0, 0]
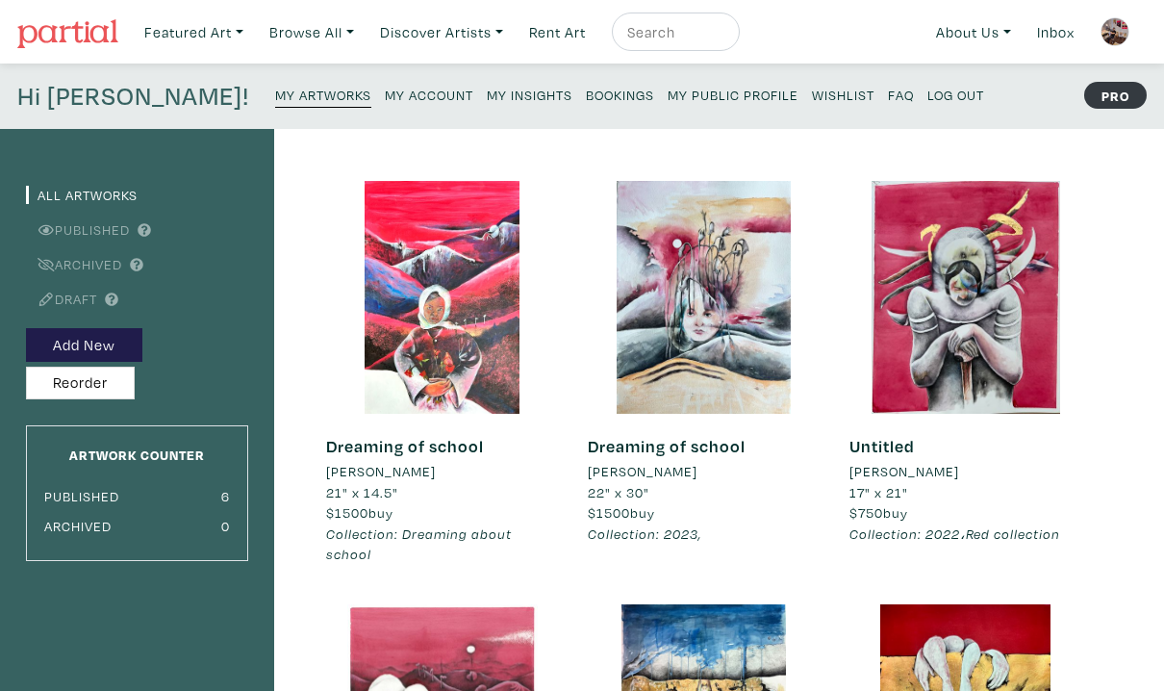
click at [275, 94] on small "My Artworks" at bounding box center [323, 95] width 96 height 18
click at [1095, 470] on div "Untitled Arif Bahaduri 17" x 21" $750 buy Collection: 2022،Red collection #red …" at bounding box center [966, 392] width 262 height 422
click at [385, 98] on small "My Account" at bounding box center [429, 95] width 88 height 18
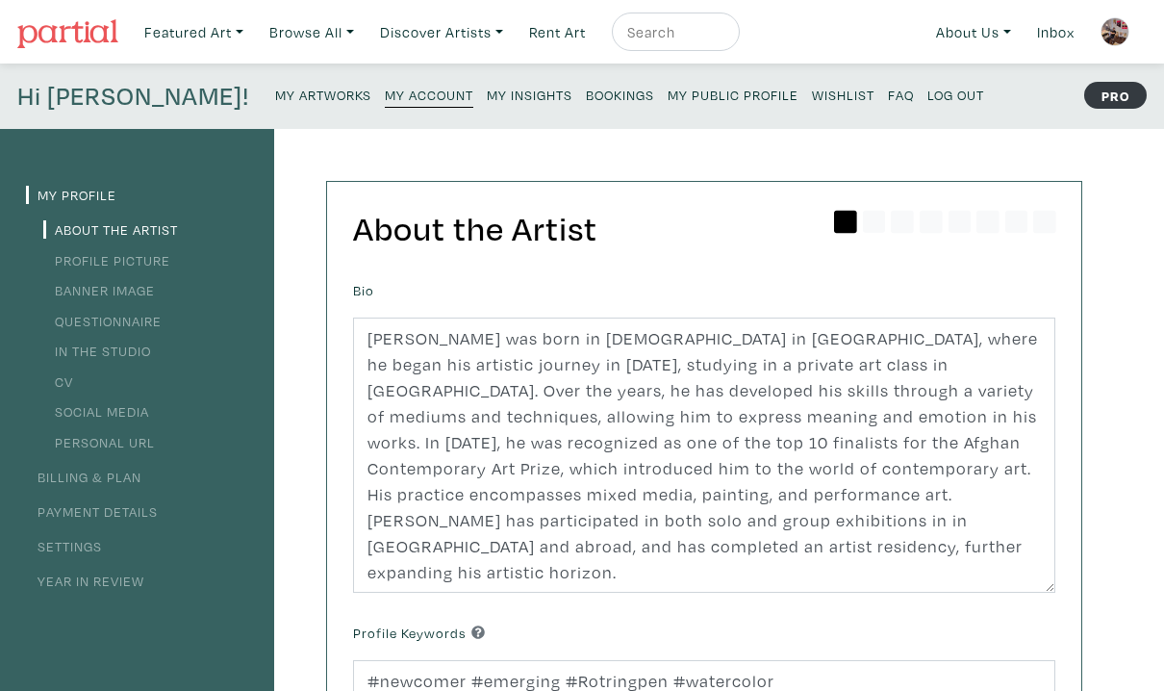
click at [1136, 343] on div "My Profile About the Artist Profile Picture Banner Image Questionnaire In the S…" at bounding box center [582, 651] width 1164 height 1044
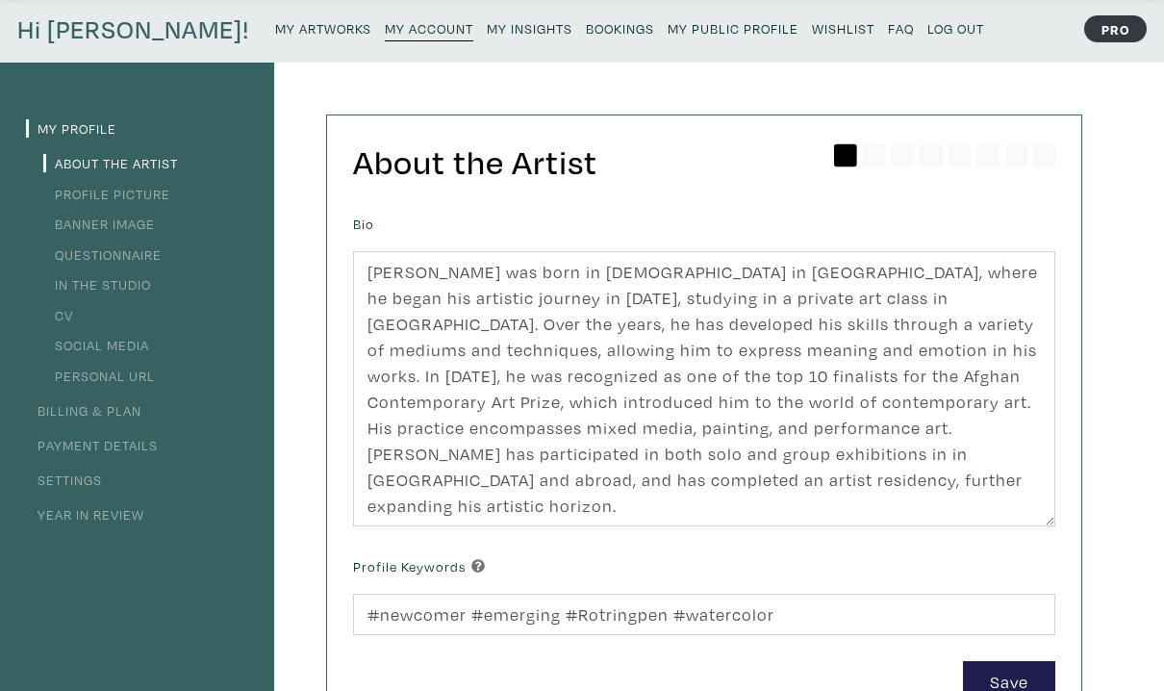
scroll to position [38, 0]
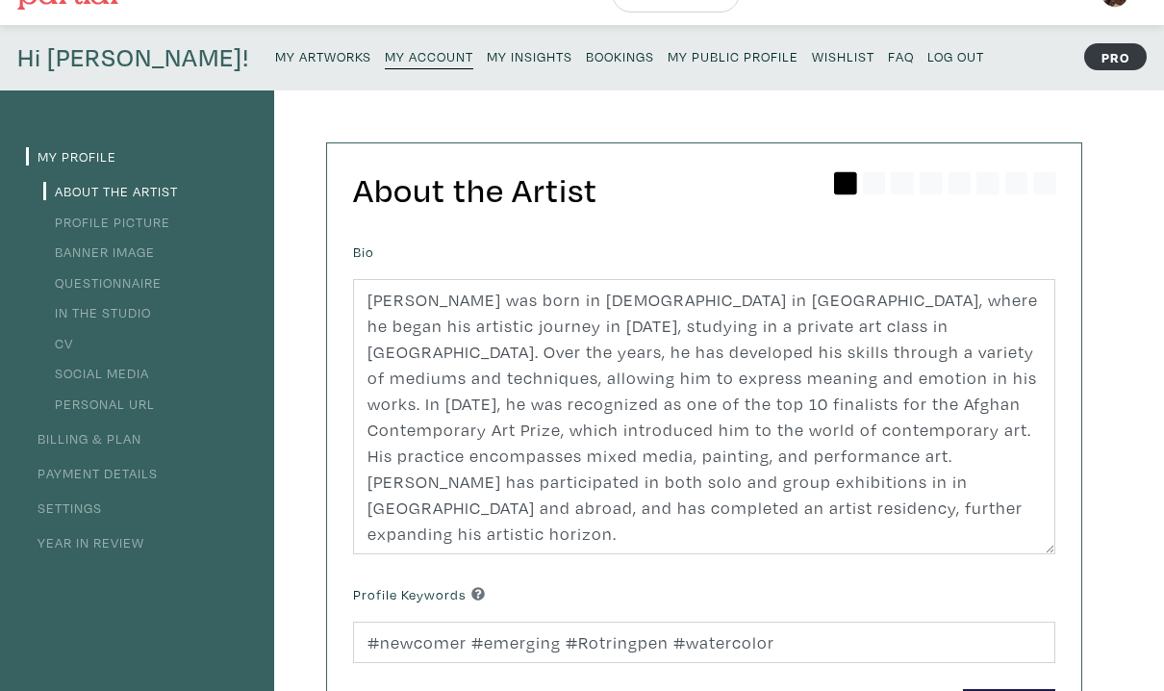
click at [275, 58] on small "My Artworks" at bounding box center [323, 56] width 96 height 18
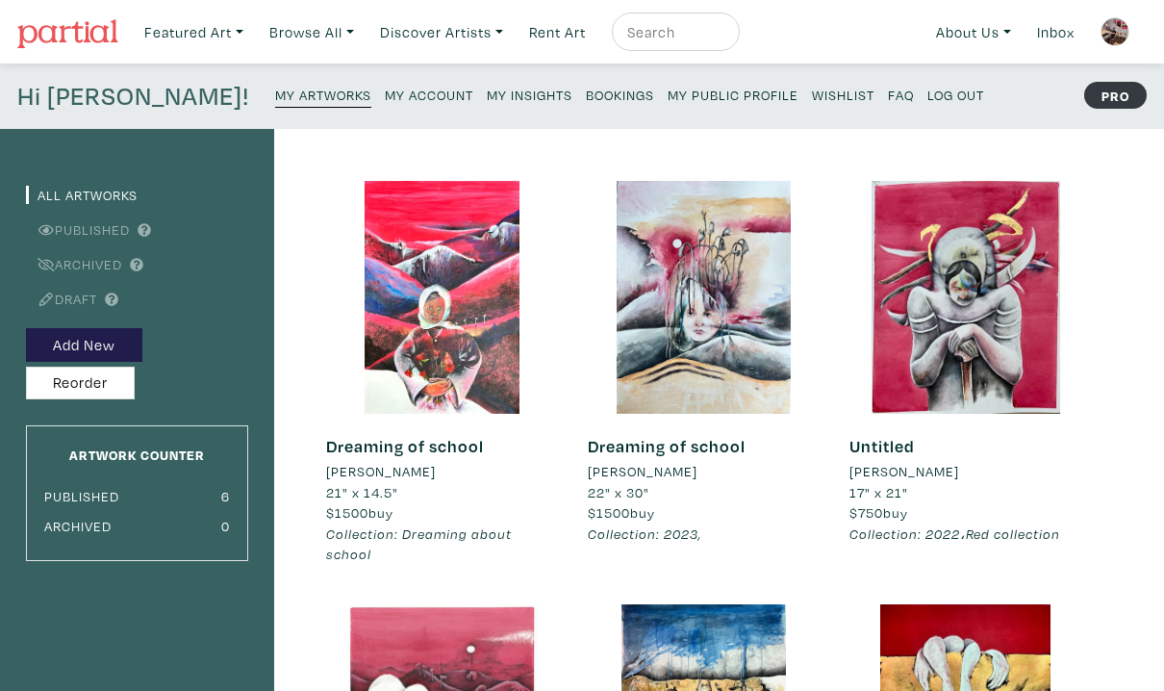
click at [1109, 235] on div "All Artworks Published Archived Draft Add New Reorder Artwork Counter Published…" at bounding box center [582, 651] width 1164 height 1044
click at [73, 347] on button "Add New" at bounding box center [84, 345] width 116 height 34
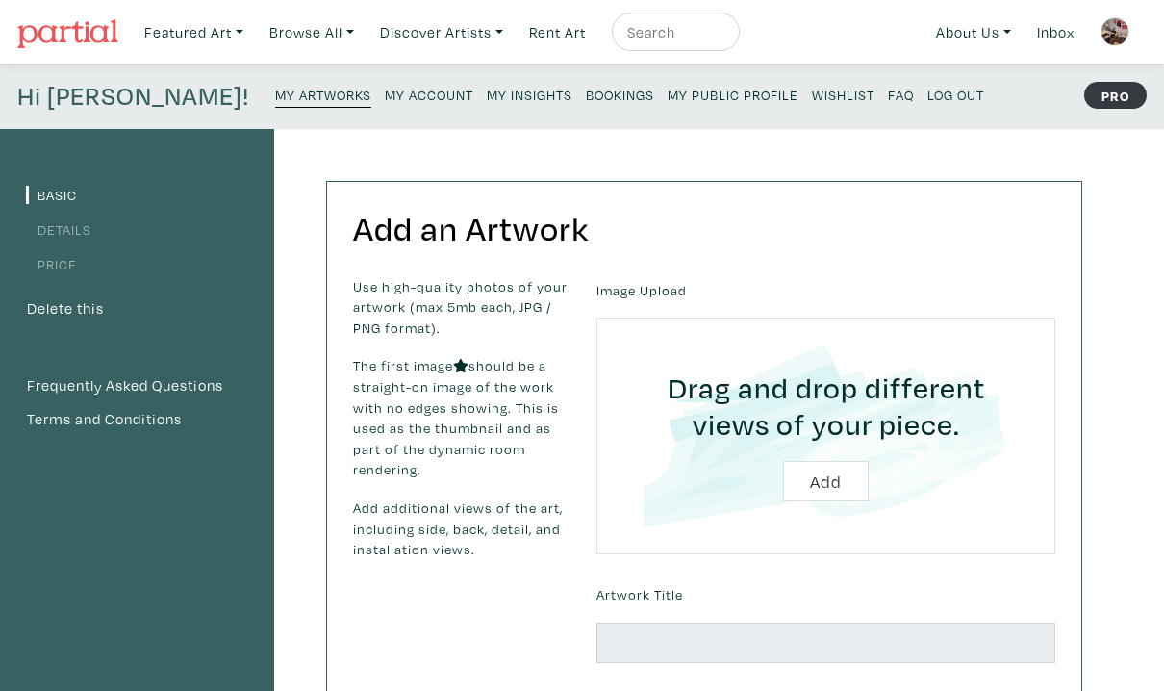
click at [828, 483] on input "file" at bounding box center [825, 435] width 405 height 183
type input "C:\fakepath\Untitled design.jpg"
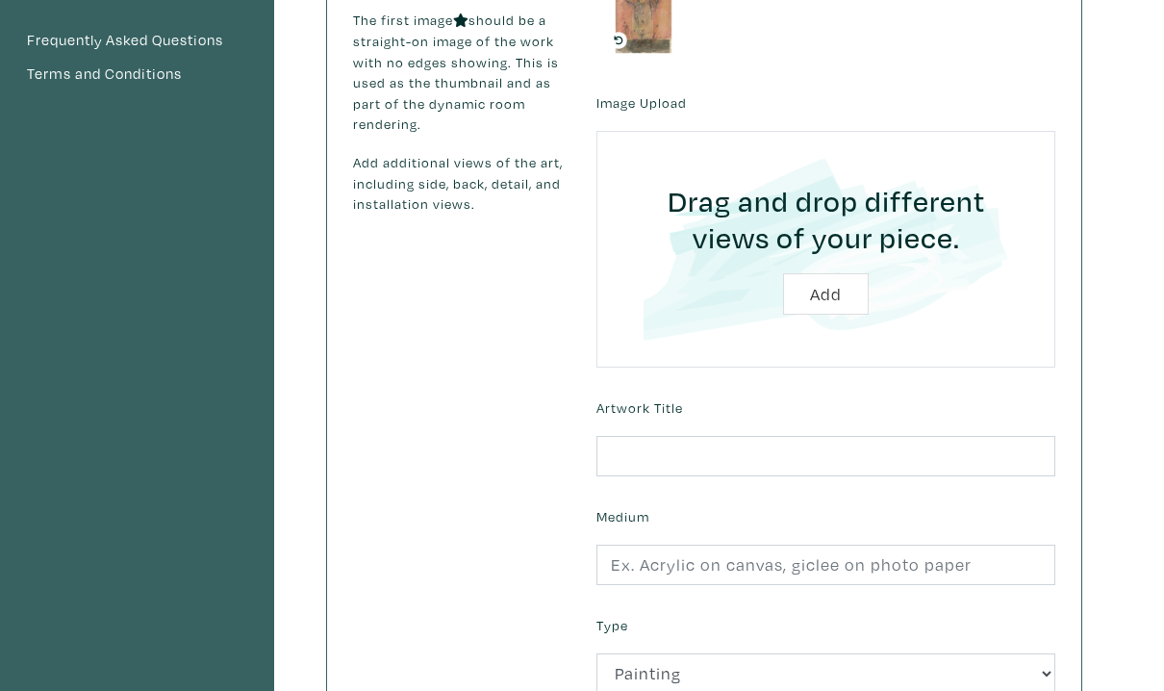
scroll to position [346, 0]
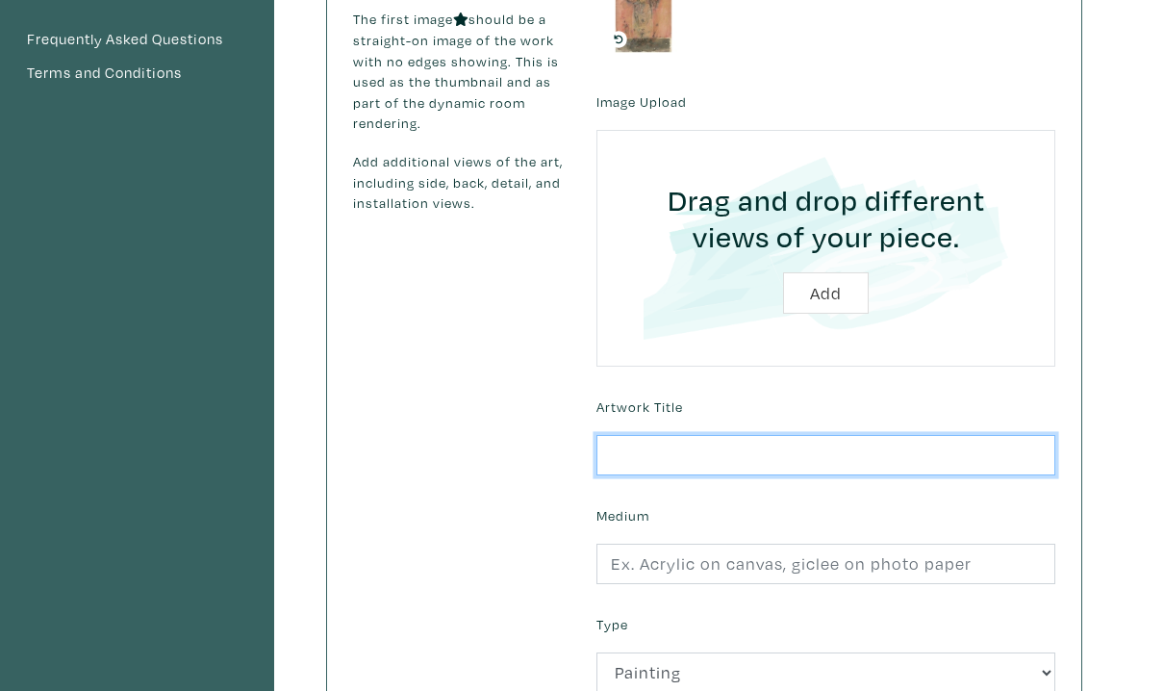
click at [651, 465] on input "text" at bounding box center [825, 455] width 459 height 41
type input "[DEMOGRAPHIC_DATA] of [DEMOGRAPHIC_DATA]"
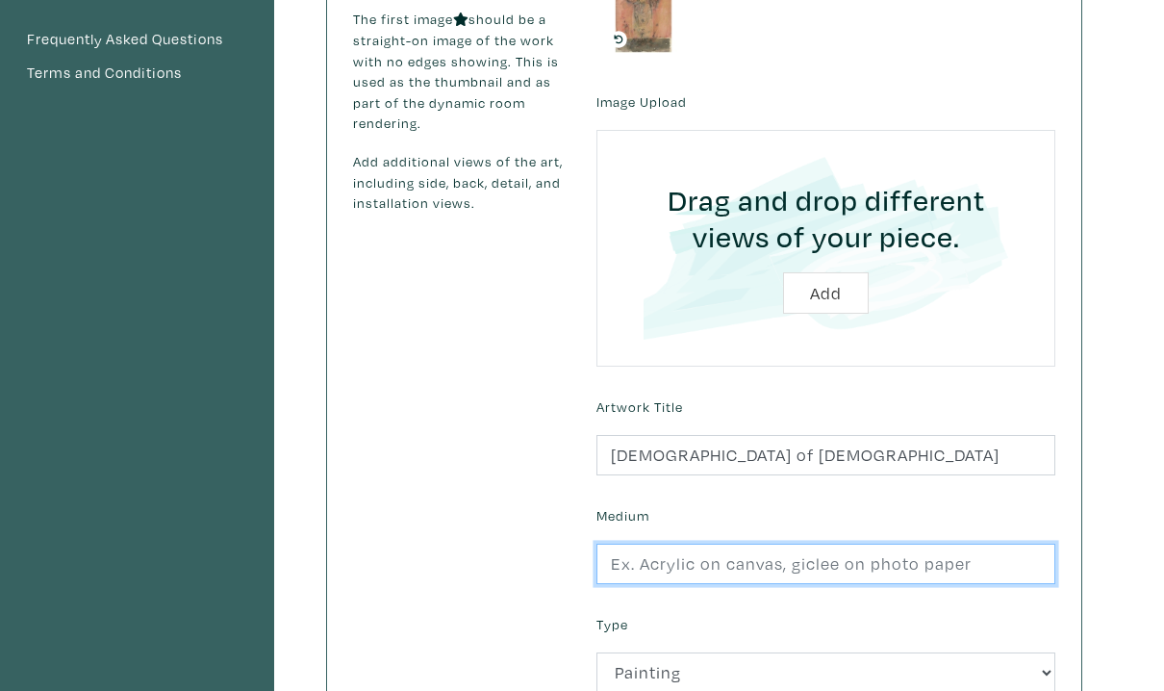
click at [698, 573] on input "text" at bounding box center [825, 563] width 459 height 41
click at [732, 566] on input "text" at bounding box center [825, 563] width 459 height 41
type input "mixed media"
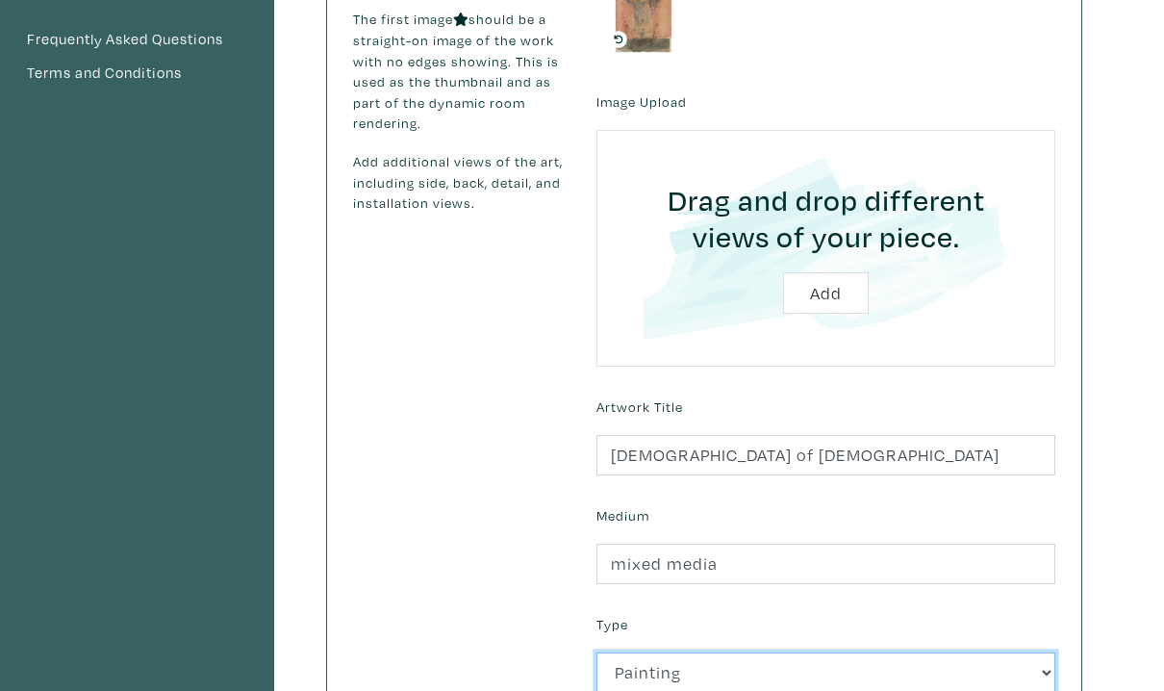
click at [629, 675] on select "2D Works Drawing / Print Painting Photography Sculpture Textile and Fibre Arts" at bounding box center [825, 672] width 459 height 41
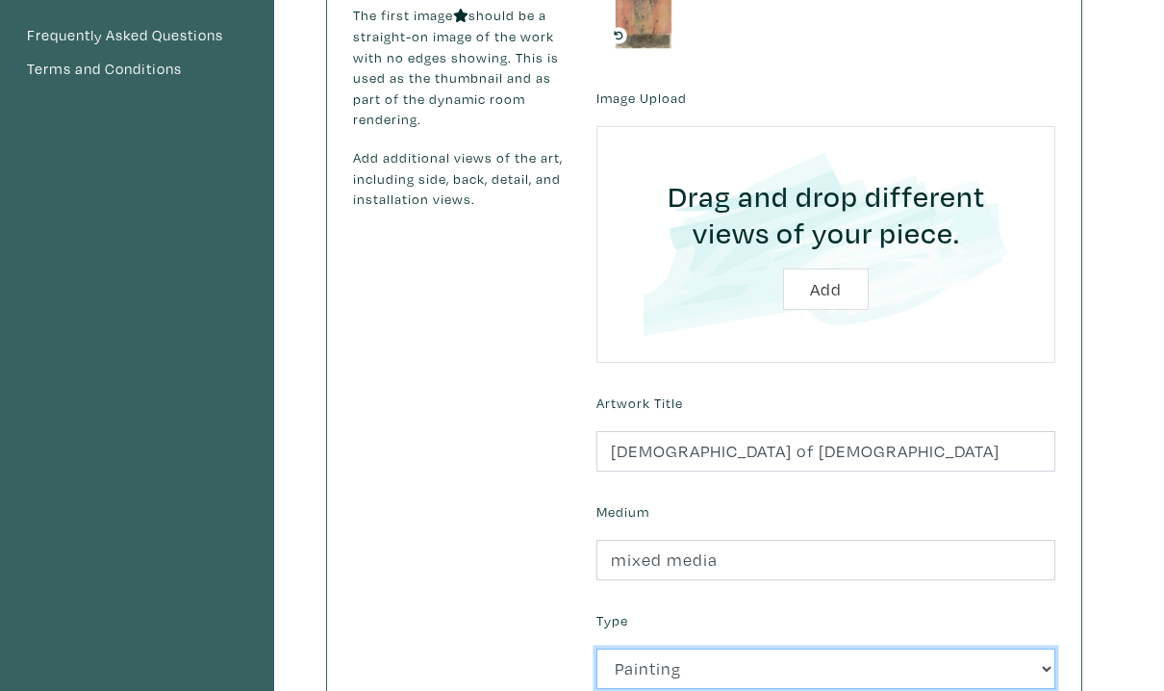
select select "189"
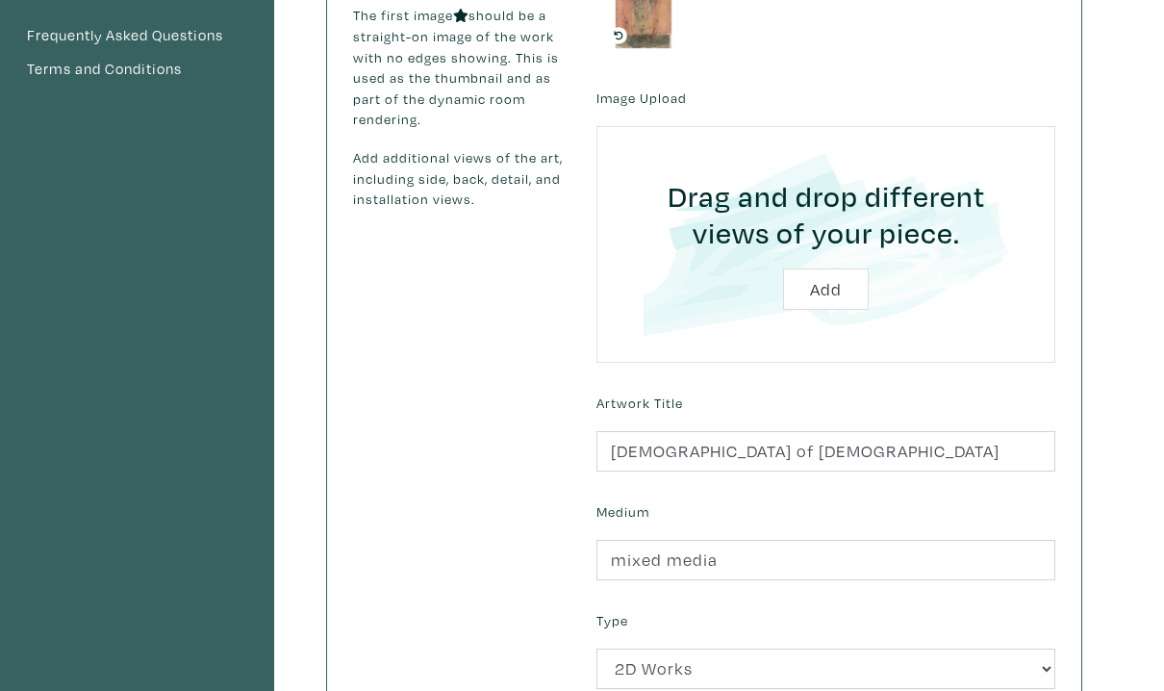
click at [496, 615] on div "Use high-quality photos of your artwork (max 5mb each, JPG / PNG format). The f…" at bounding box center [460, 395] width 243 height 939
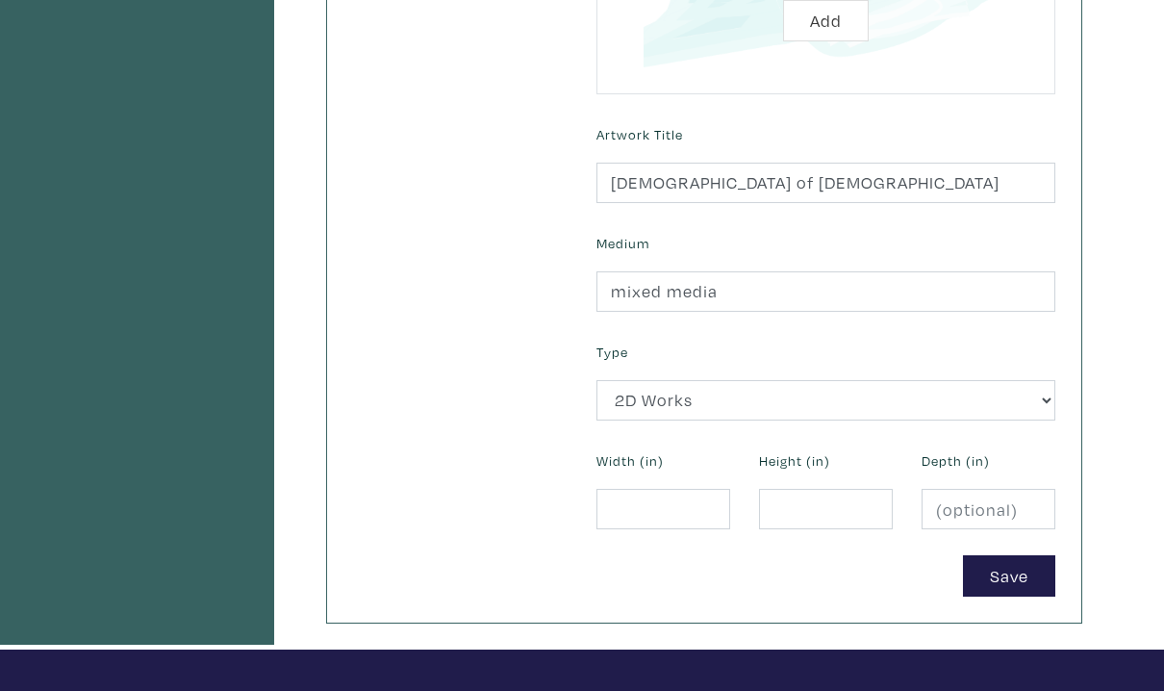
scroll to position [619, 0]
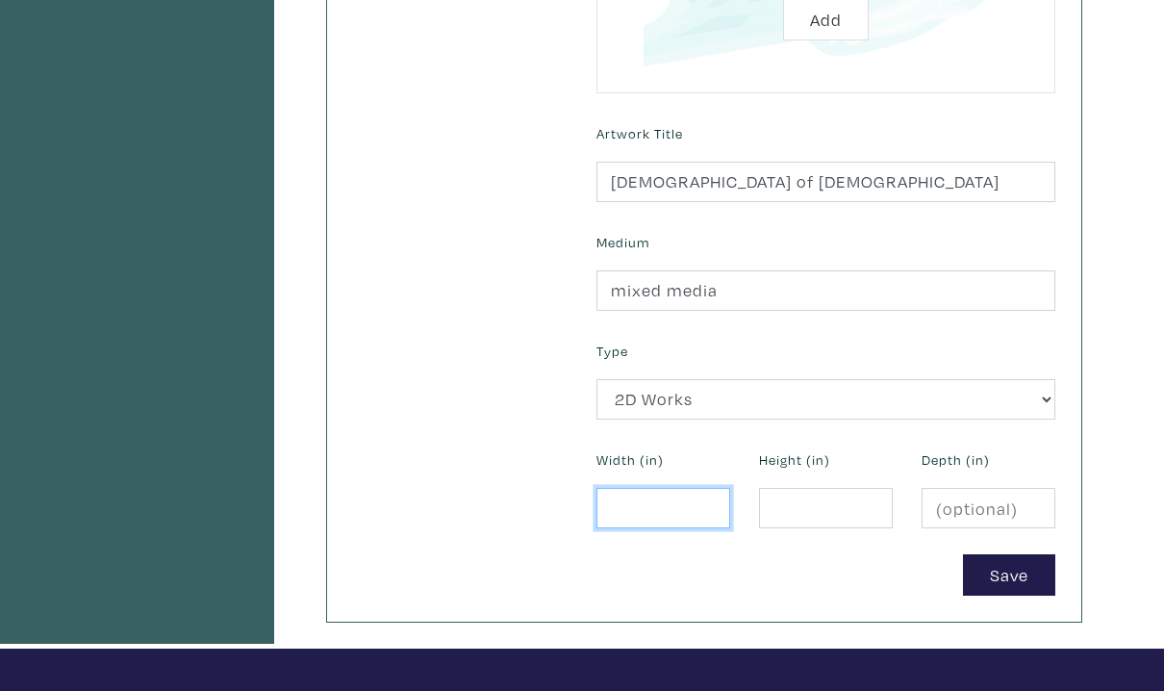
click at [648, 521] on input "number" at bounding box center [663, 508] width 134 height 41
type input "30"
click at [804, 512] on input "number" at bounding box center [826, 508] width 134 height 41
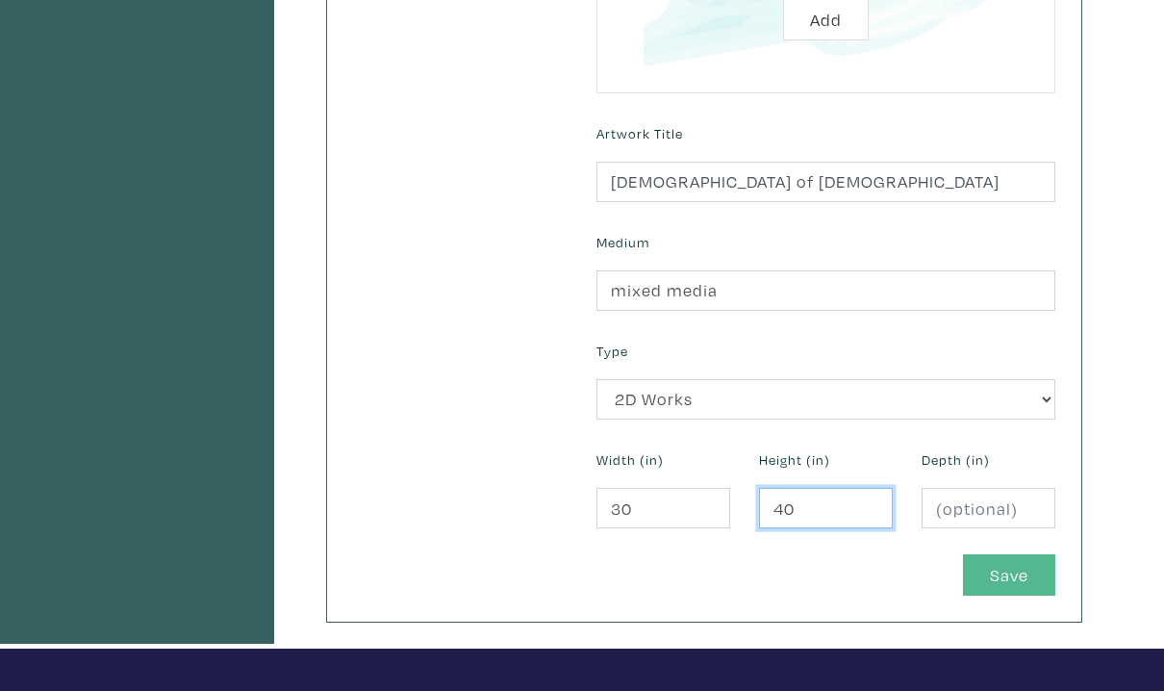
type input "40"
click at [1021, 580] on button "Save" at bounding box center [1009, 574] width 92 height 41
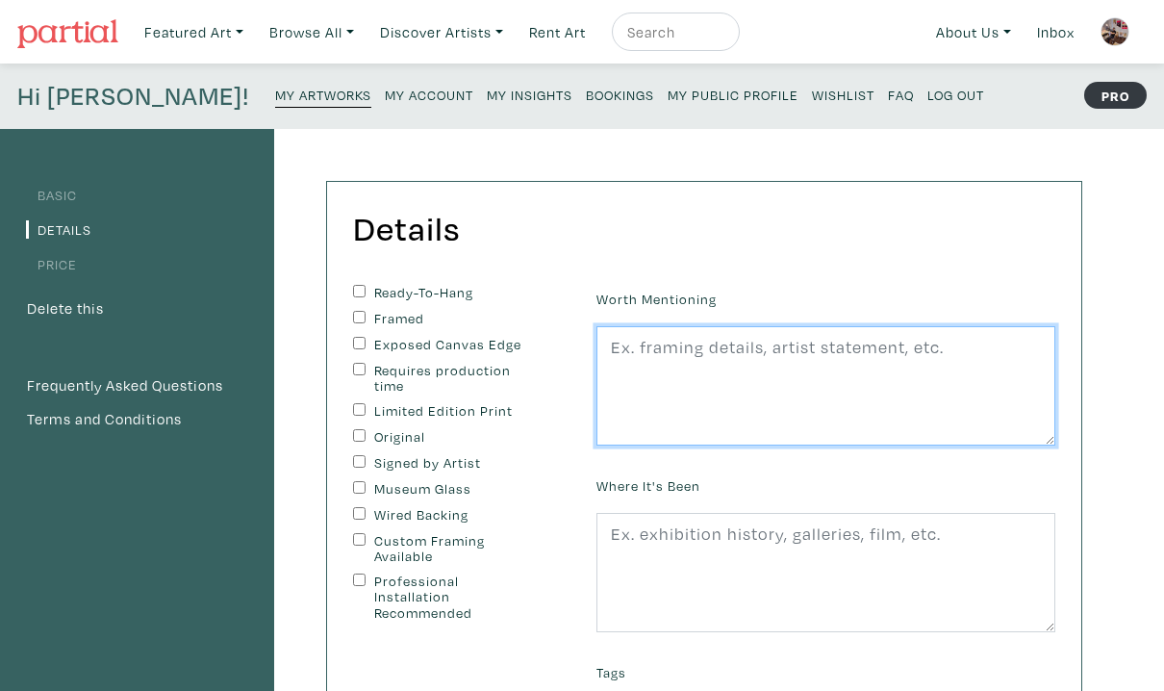
click at [640, 388] on textarea at bounding box center [825, 385] width 459 height 119
type textarea "no fram"
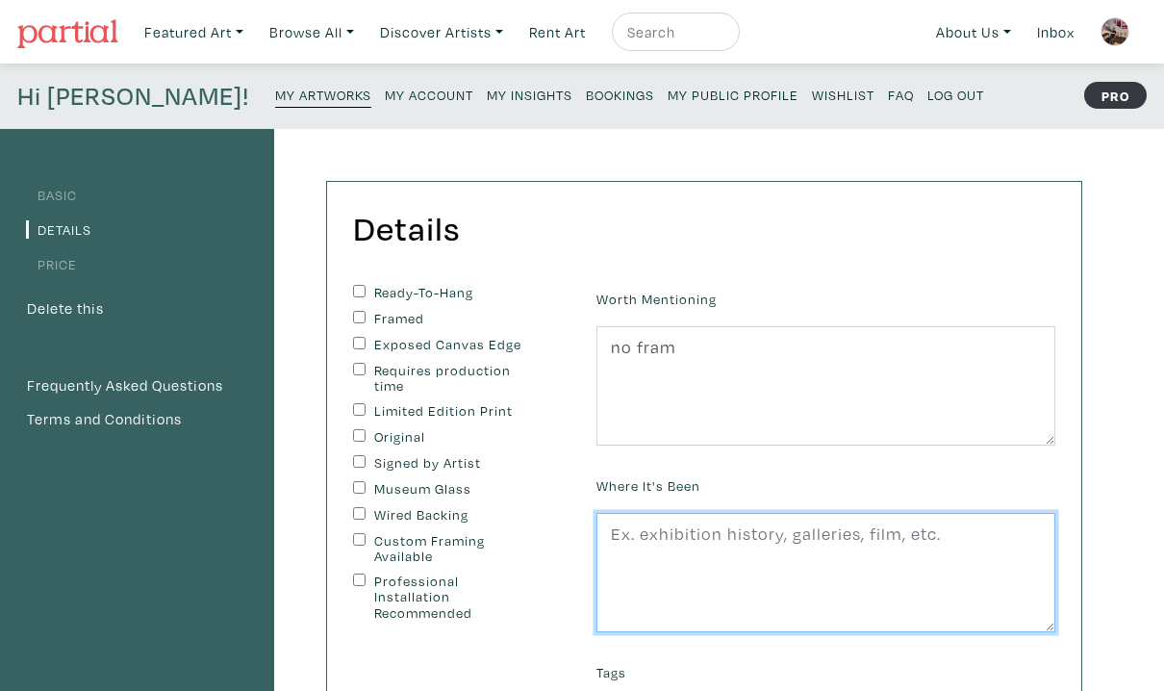
click at [641, 541] on textarea at bounding box center [825, 572] width 459 height 119
click at [656, 534] on textarea "in [GEOGRAPHIC_DATA] at some group exhibition" at bounding box center [825, 572] width 459 height 119
click at [663, 540] on textarea "in [GEOGRAPHIC_DATA] at some group exhibition" at bounding box center [825, 572] width 459 height 119
click at [639, 537] on textarea "in [GEOGRAPHIC_DATA] at some group exhibition" at bounding box center [825, 572] width 459 height 119
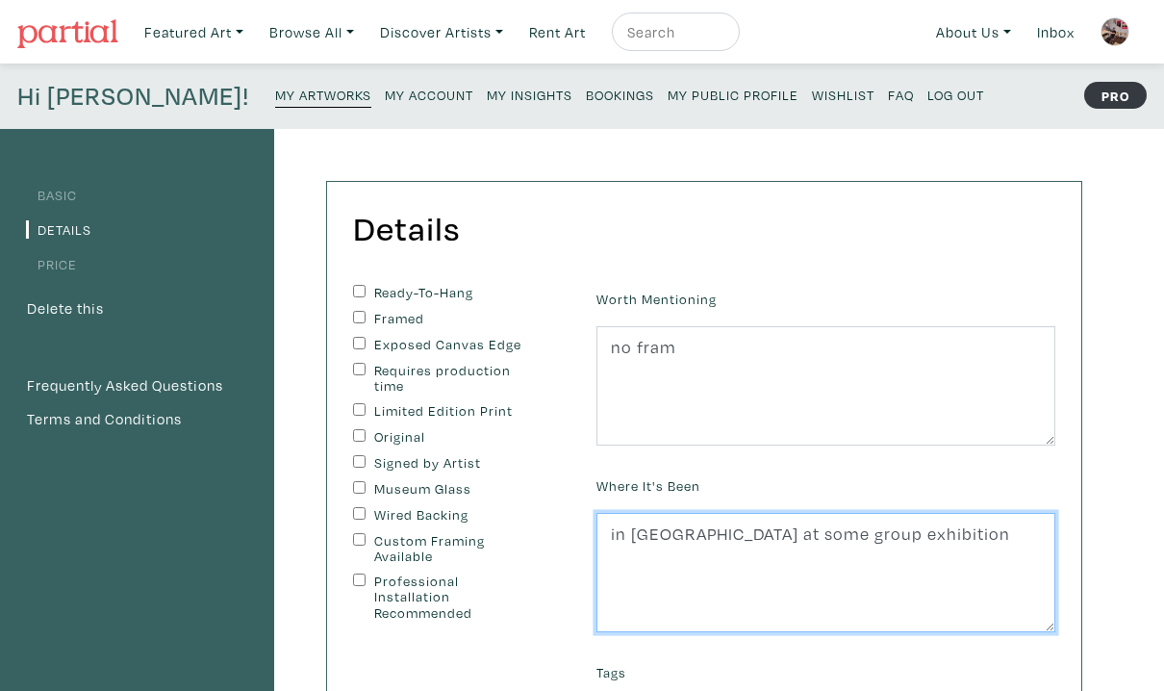
click at [689, 531] on textarea "in [GEOGRAPHIC_DATA] at some group exhibition" at bounding box center [825, 572] width 459 height 119
drag, startPoint x: 687, startPoint y: 538, endPoint x: 629, endPoint y: 537, distance: 57.7
click at [629, 538] on textarea "in [GEOGRAPHIC_DATA] at some group exhibition" at bounding box center [825, 572] width 459 height 119
drag, startPoint x: 692, startPoint y: 539, endPoint x: 572, endPoint y: 552, distance: 120.0
click at [572, 552] on form "Ready-To-Hang Framed Exposed Canvas Edge Requires production time Limited Editi…" at bounding box center [704, 601] width 731 height 632
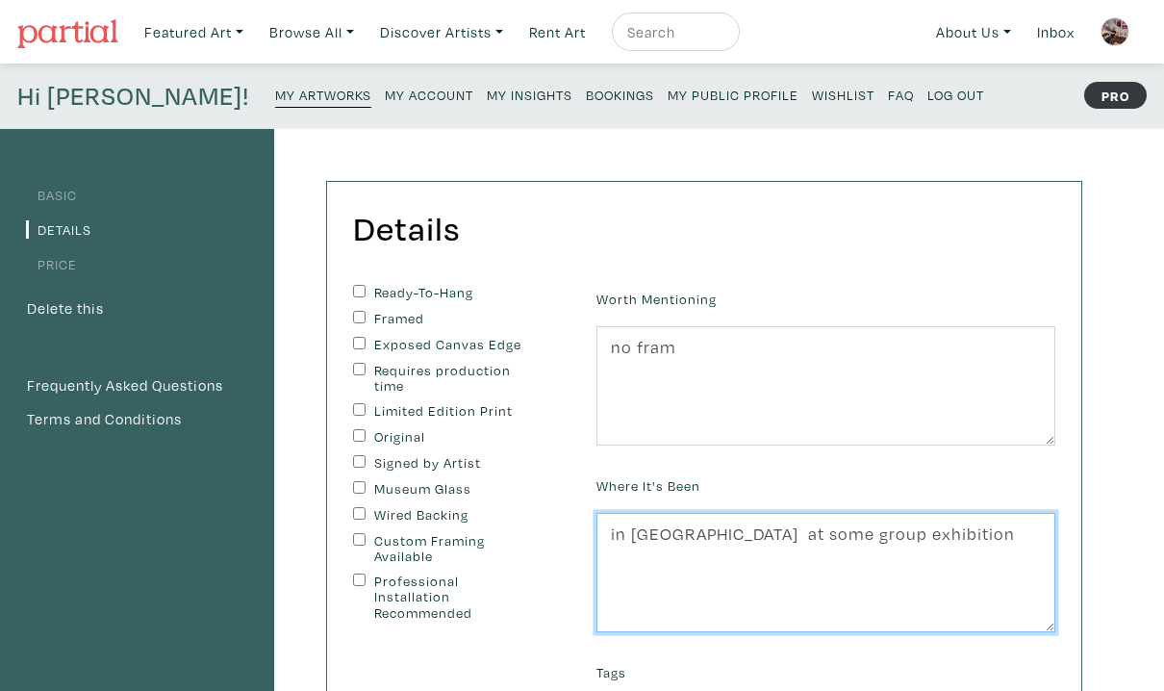
click at [654, 572] on textarea "in [GEOGRAPHIC_DATA] at some group exhibition" at bounding box center [825, 572] width 459 height 119
drag, startPoint x: 693, startPoint y: 534, endPoint x: 618, endPoint y: 539, distance: 75.2
click at [618, 539] on textarea "in [GEOGRAPHIC_DATA] at some group exhibition" at bounding box center [825, 572] width 459 height 119
drag, startPoint x: 635, startPoint y: 540, endPoint x: 611, endPoint y: 540, distance: 24.0
click at [611, 540] on textarea "at some group exhibition" at bounding box center [825, 572] width 459 height 119
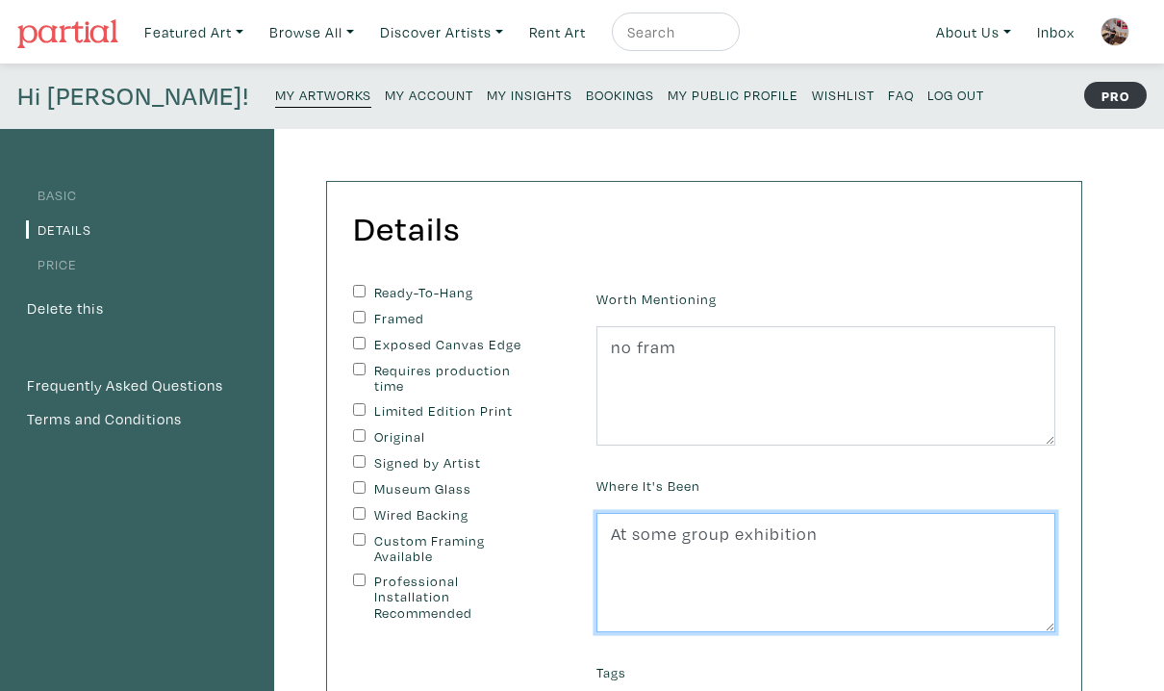
type textarea "At some group exhibition"
